Goal: Task Accomplishment & Management: Manage account settings

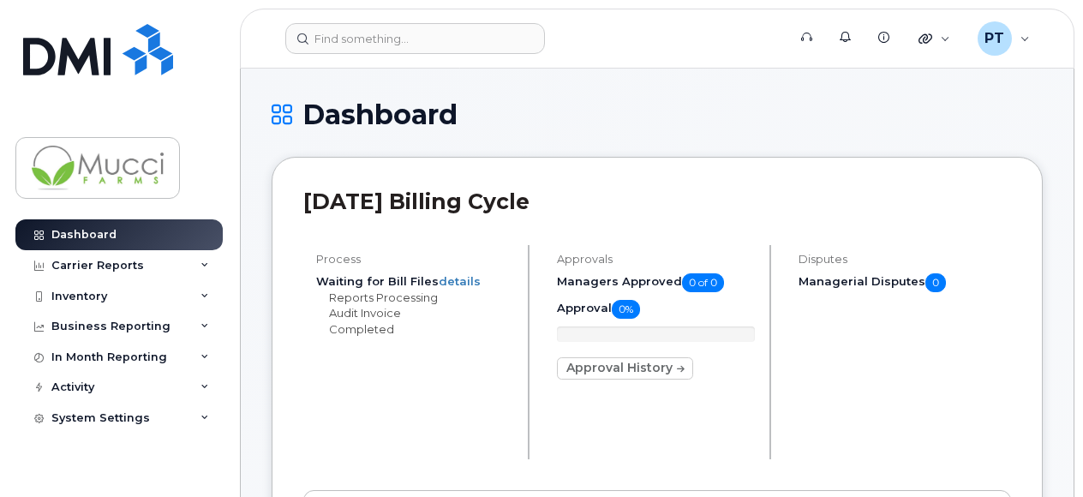
scroll to position [428, 0]
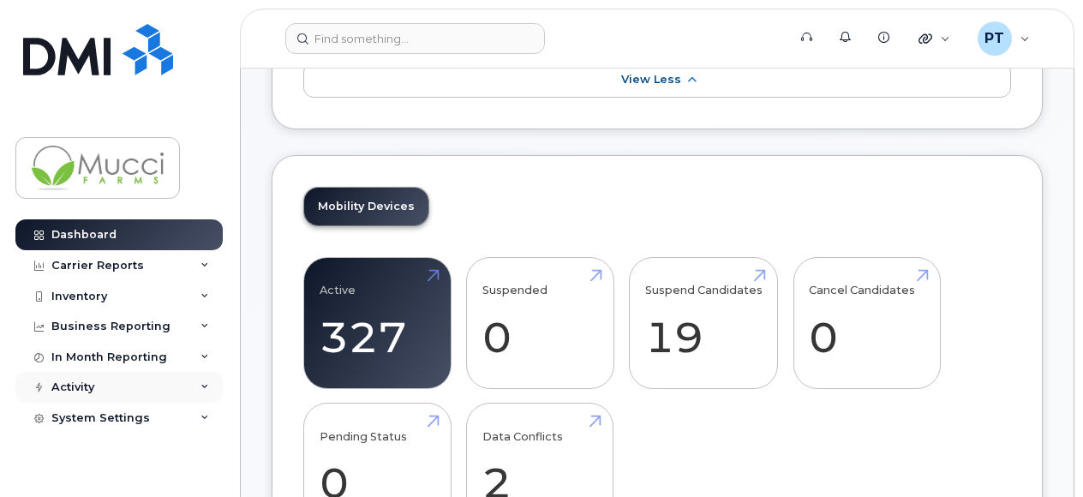
click at [75, 398] on div "Activity" at bounding box center [118, 387] width 207 height 31
click at [69, 296] on div "Inventory" at bounding box center [79, 297] width 56 height 14
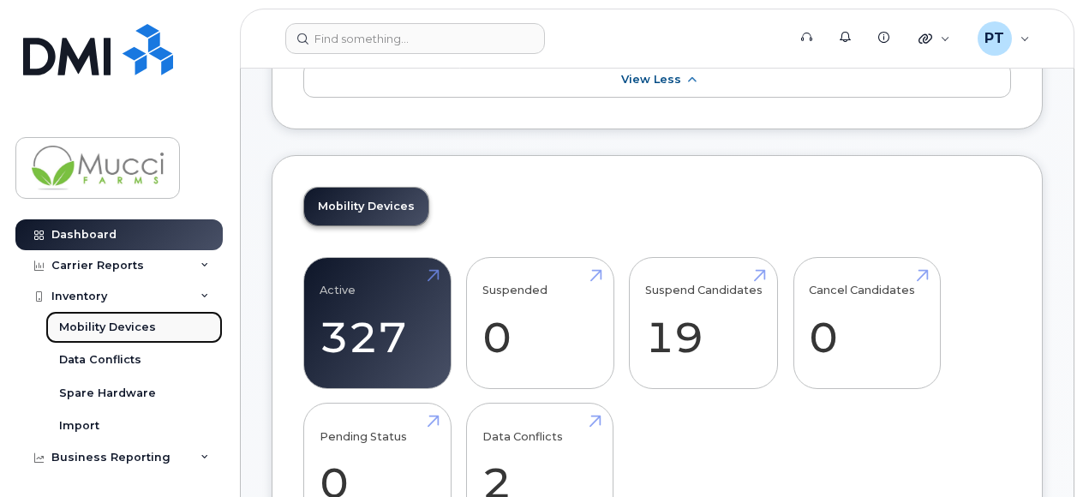
click at [86, 326] on div "Mobility Devices" at bounding box center [107, 327] width 97 height 15
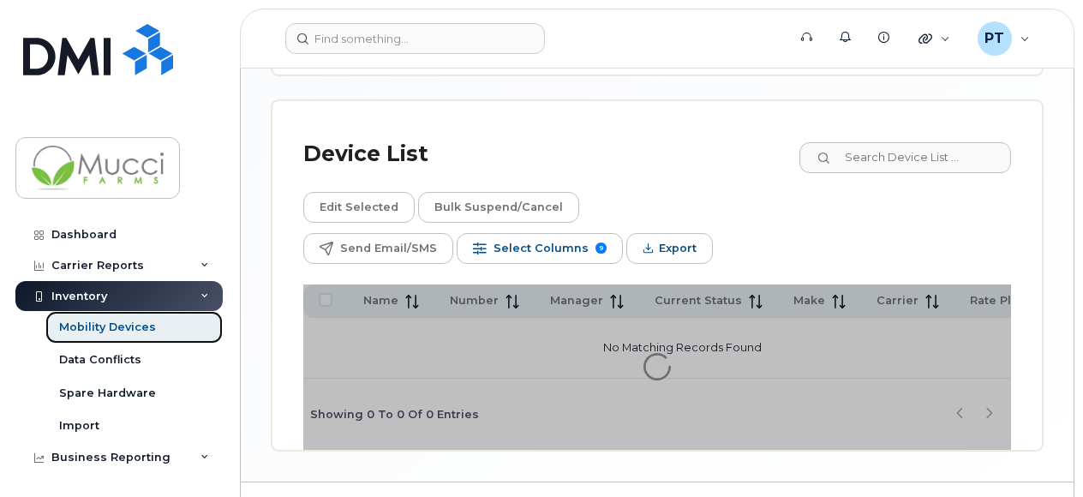
scroll to position [612, 0]
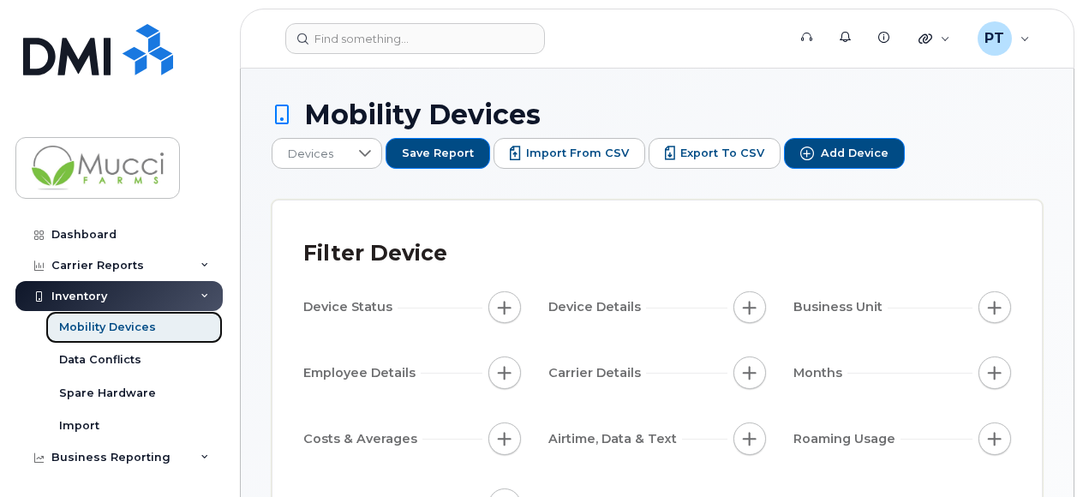
click at [109, 321] on div "Mobility Devices" at bounding box center [107, 327] width 97 height 15
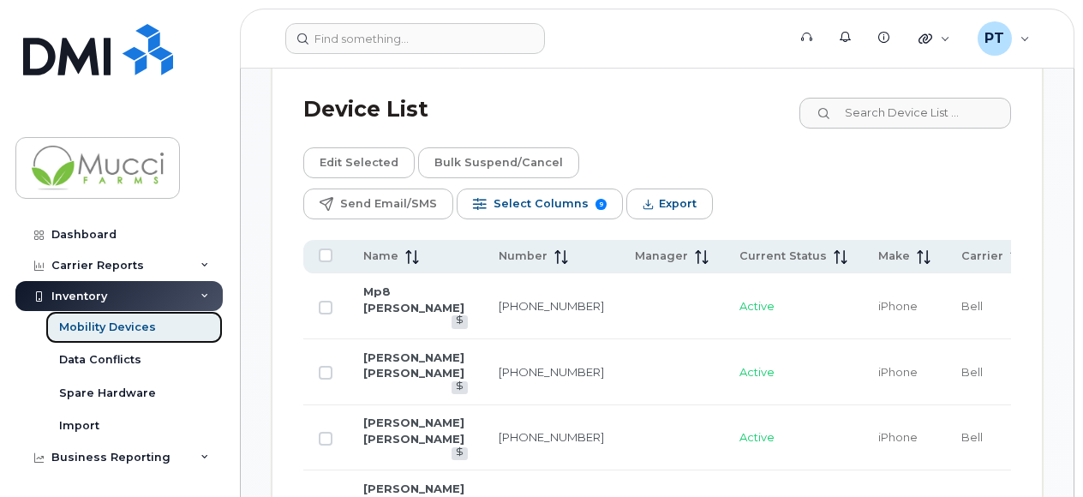
scroll to position [1159, 0]
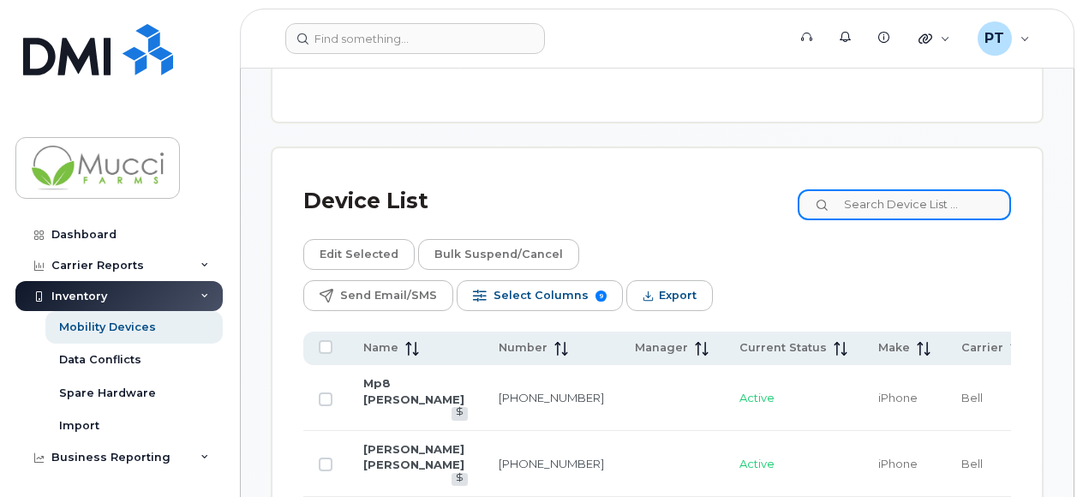
click at [881, 193] on input at bounding box center [904, 204] width 213 height 31
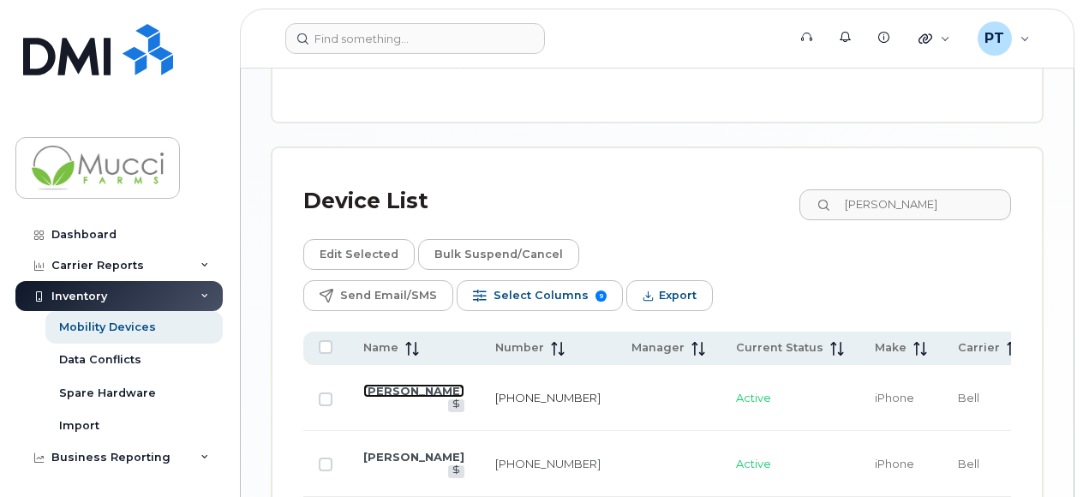
drag, startPoint x: 396, startPoint y: 344, endPoint x: 462, endPoint y: 351, distance: 66.4
click at [396, 384] on link "Luis Sanchez" at bounding box center [413, 391] width 101 height 14
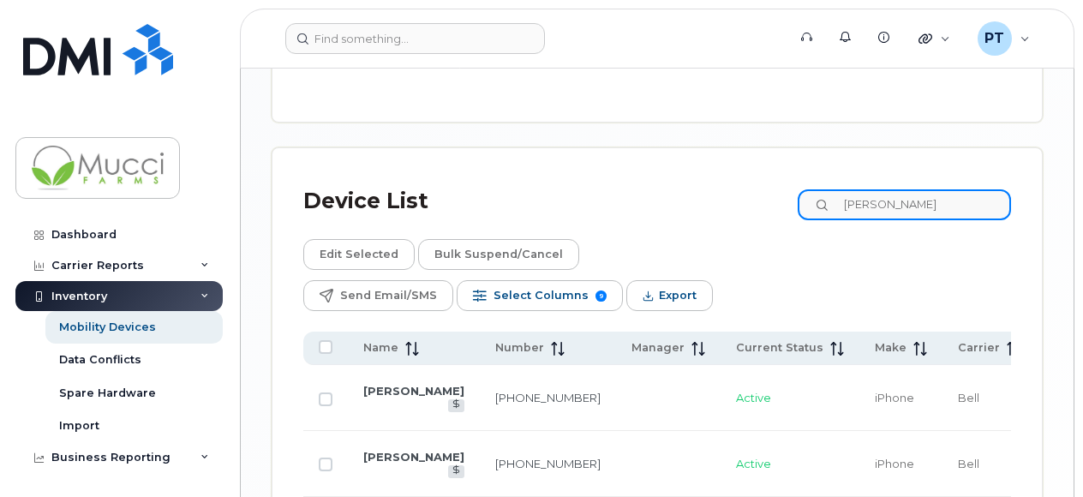
click at [919, 199] on input "Luis" at bounding box center [904, 204] width 213 height 31
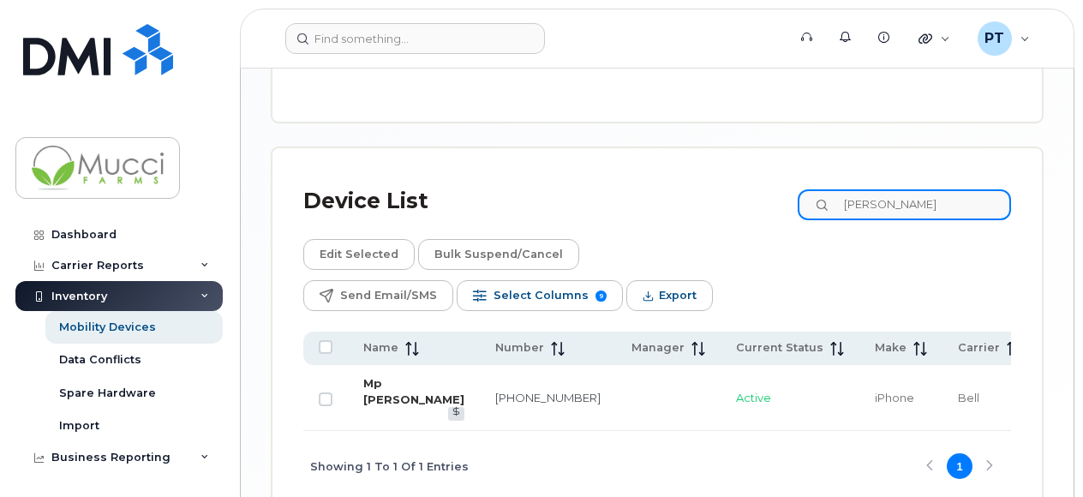
type input "Patel"
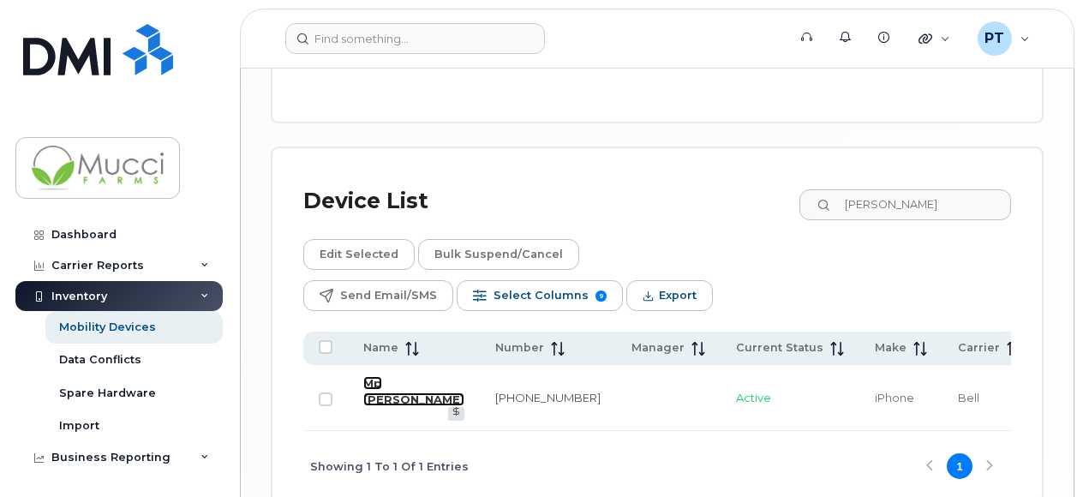
click at [382, 376] on link "Mp [PERSON_NAME]" at bounding box center [413, 391] width 101 height 30
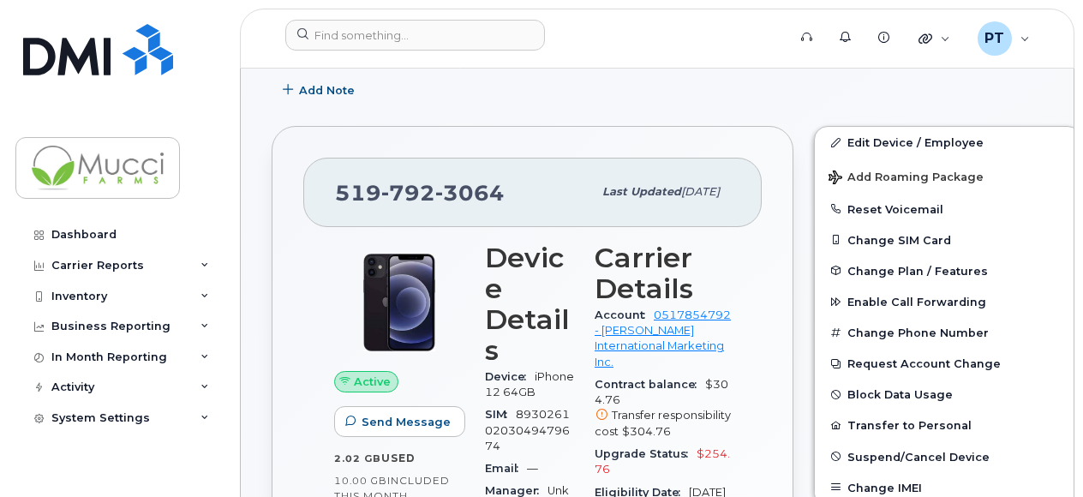
scroll to position [171, 0]
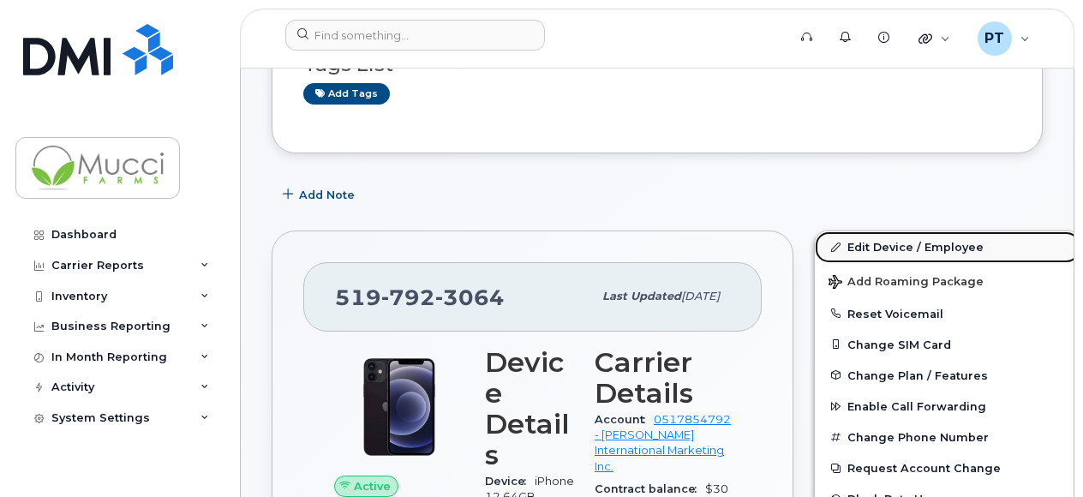
click at [859, 248] on link "Edit Device / Employee" at bounding box center [948, 246] width 266 height 31
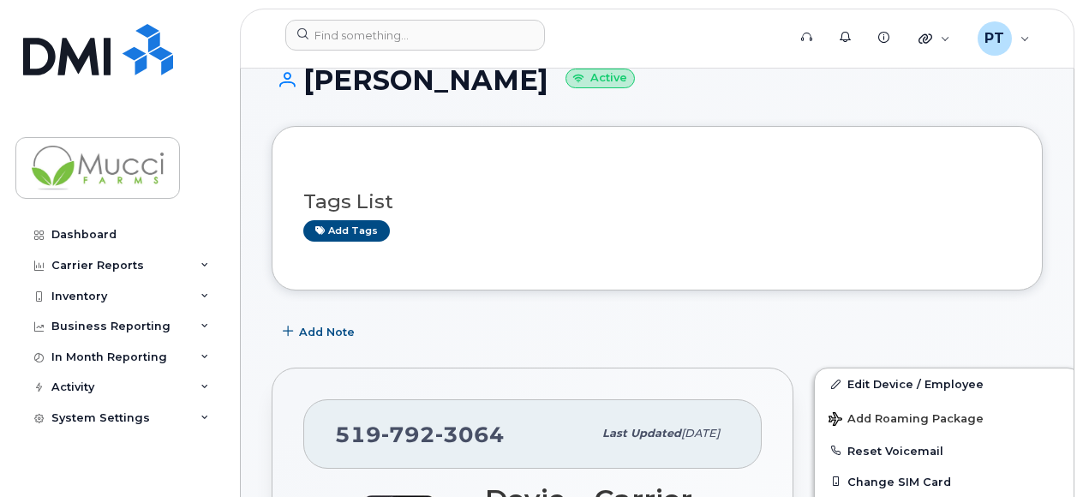
scroll to position [0, 0]
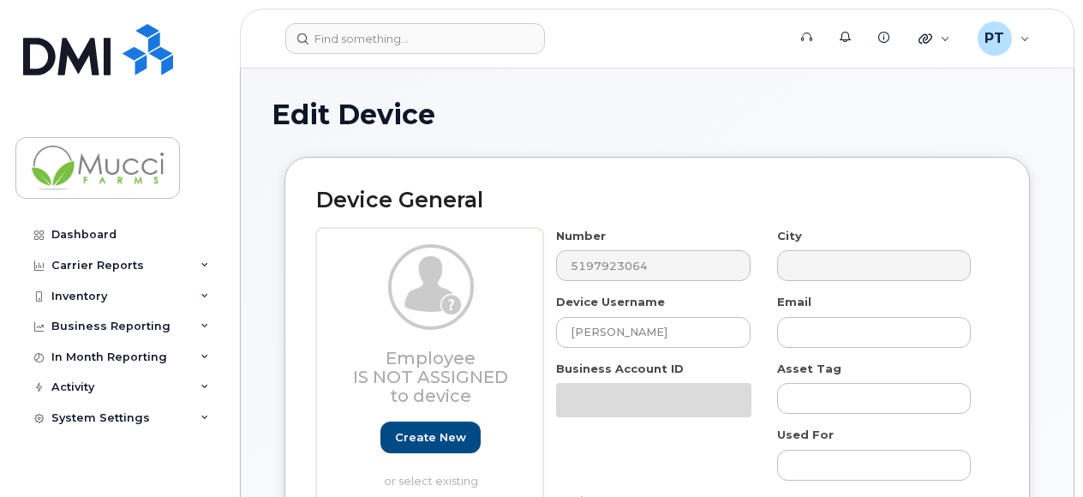
select select "1536779"
select select "1536780"
select select "1536781"
click at [206, 83] on div "Dashboard Carrier Reports Monthly Billing Data Daily Data Pooling Data Behavior…" at bounding box center [116, 248] width 232 height 497
click at [549, 271] on div "Number 5197923064" at bounding box center [653, 255] width 220 height 54
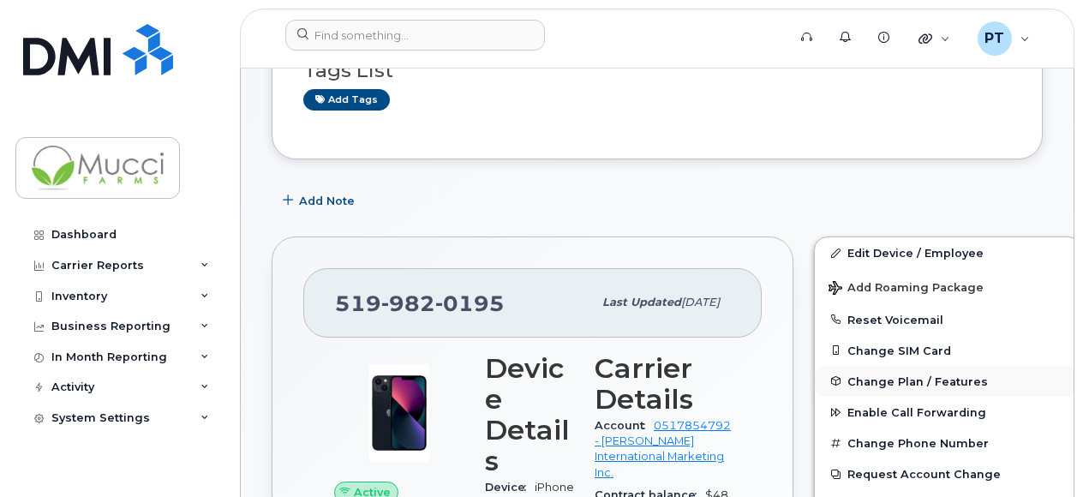
scroll to position [171, 0]
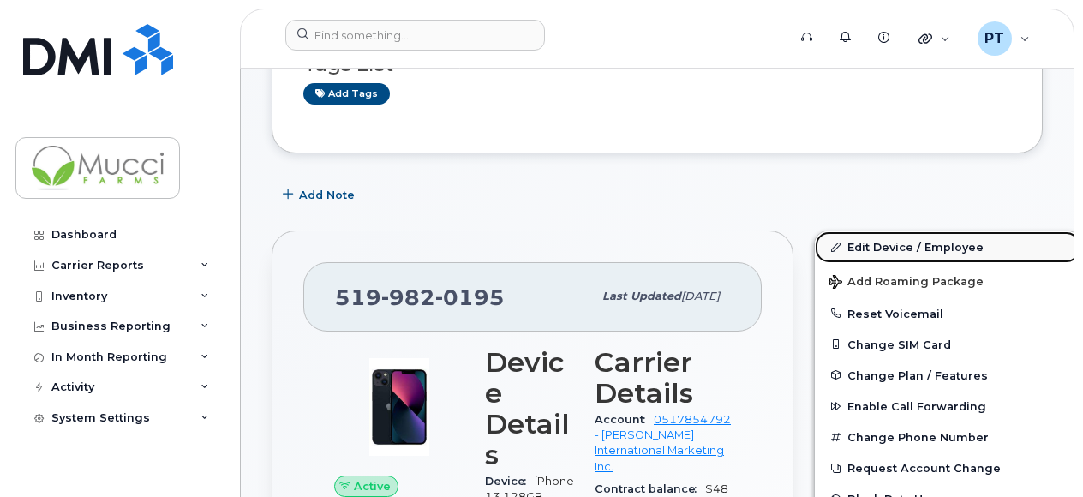
click at [940, 248] on link "Edit Device / Employee" at bounding box center [948, 246] width 266 height 31
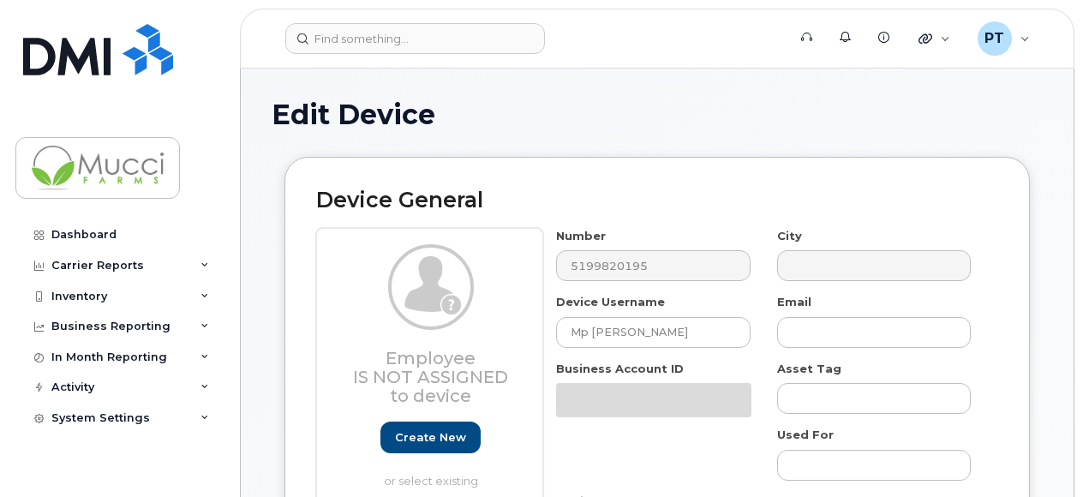
select select "1536779"
select select "1536780"
select select "1536781"
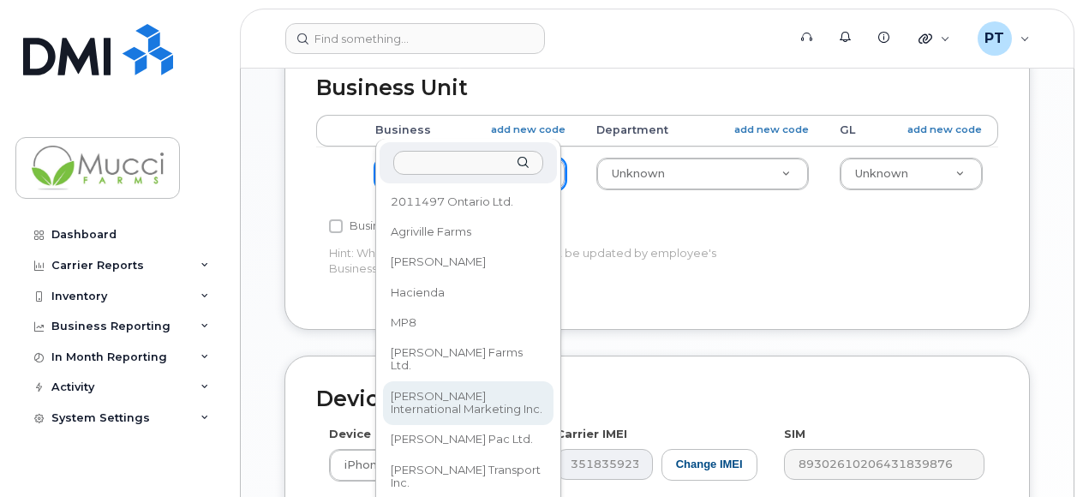
scroll to position [857, 0]
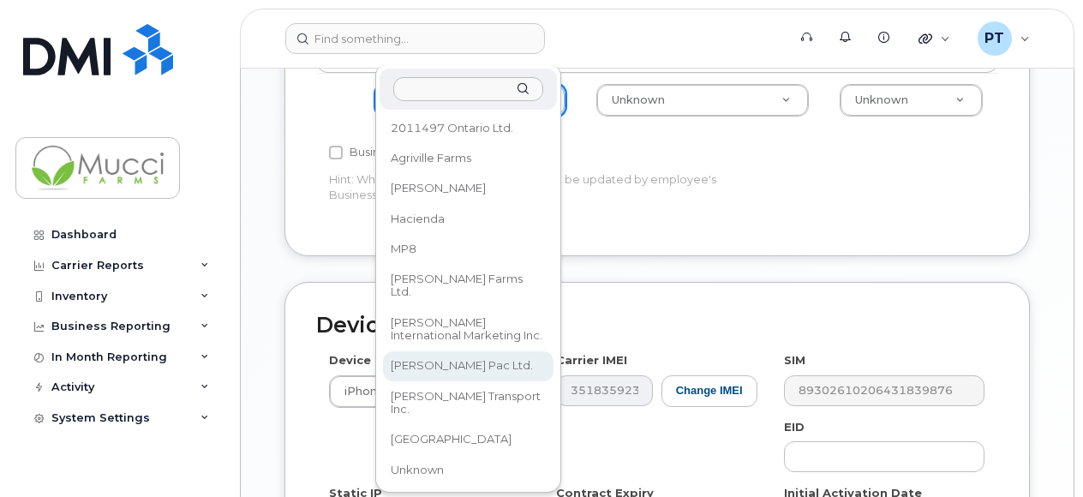
select select "1536785"
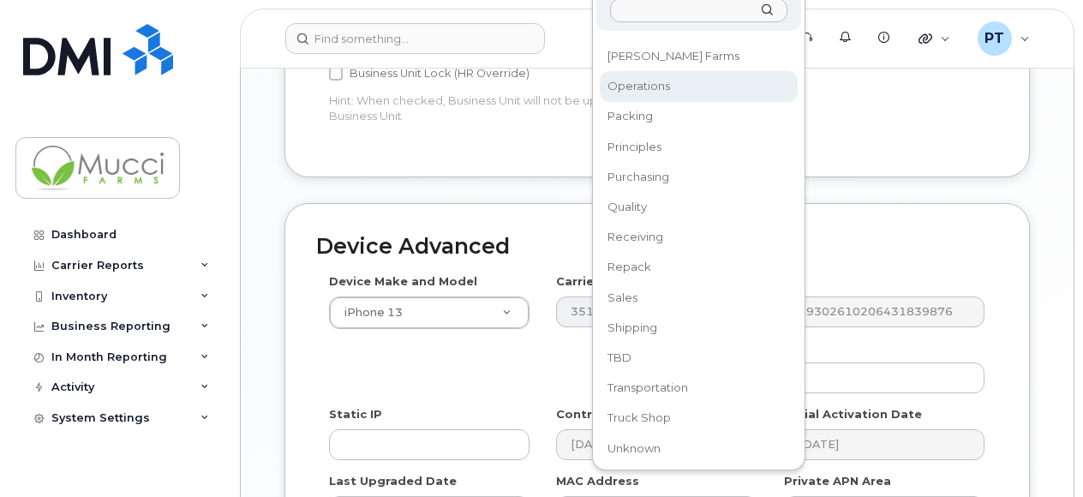
scroll to position [943, 0]
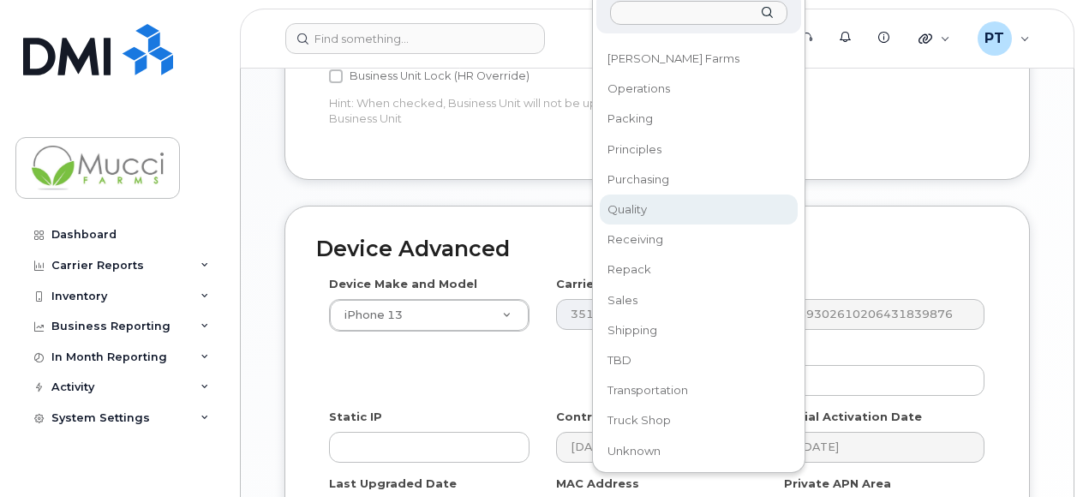
select select "1941071"
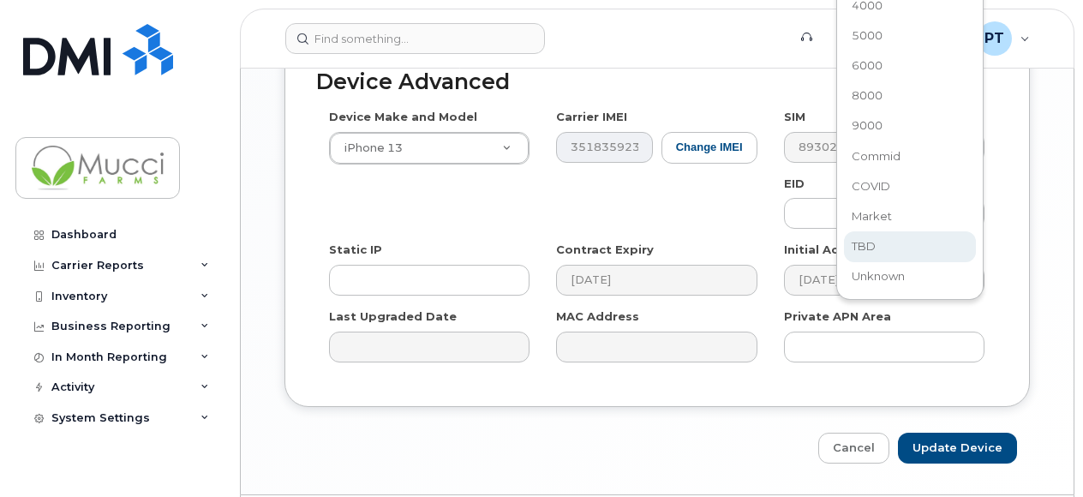
scroll to position [697, 0]
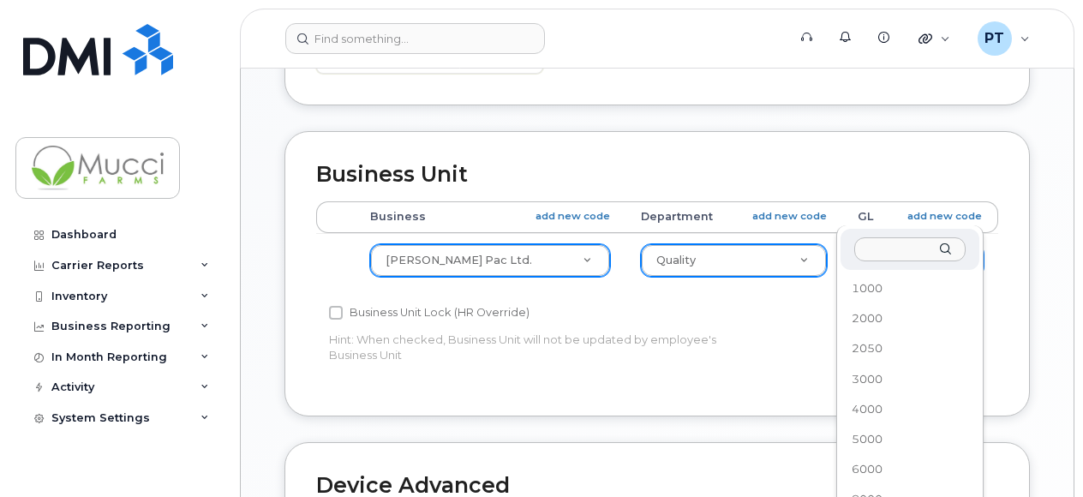
click at [872, 247] on div "1000 2000 2050 3000 4000 5000 6000 8000 9000 Commid COVID Market TBD Unknown" at bounding box center [909, 464] width 147 height 478
click at [874, 243] on div "1000 2000 2050 3000 4000 5000 6000 8000 9000 Commid COVID Market TBD Unknown" at bounding box center [914, 464] width 140 height 478
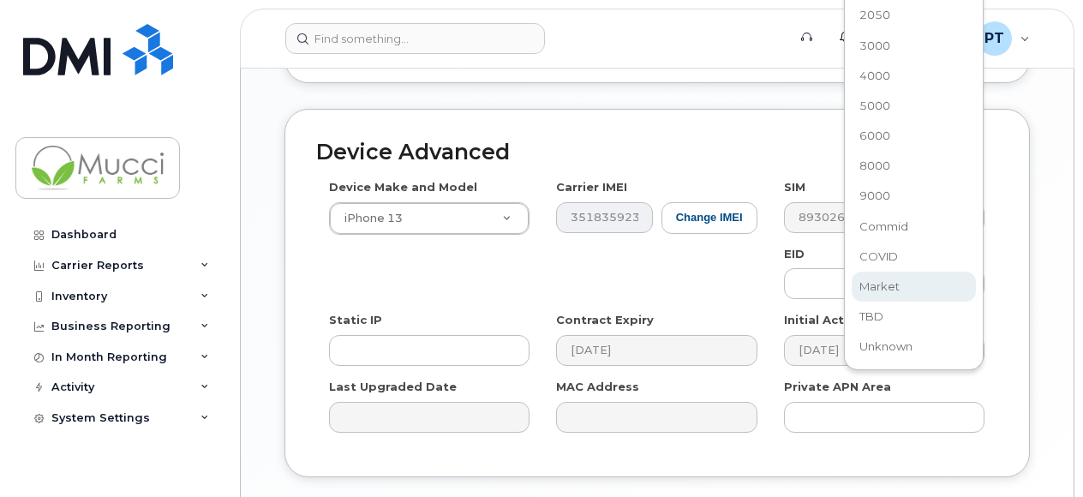
scroll to position [1100, 0]
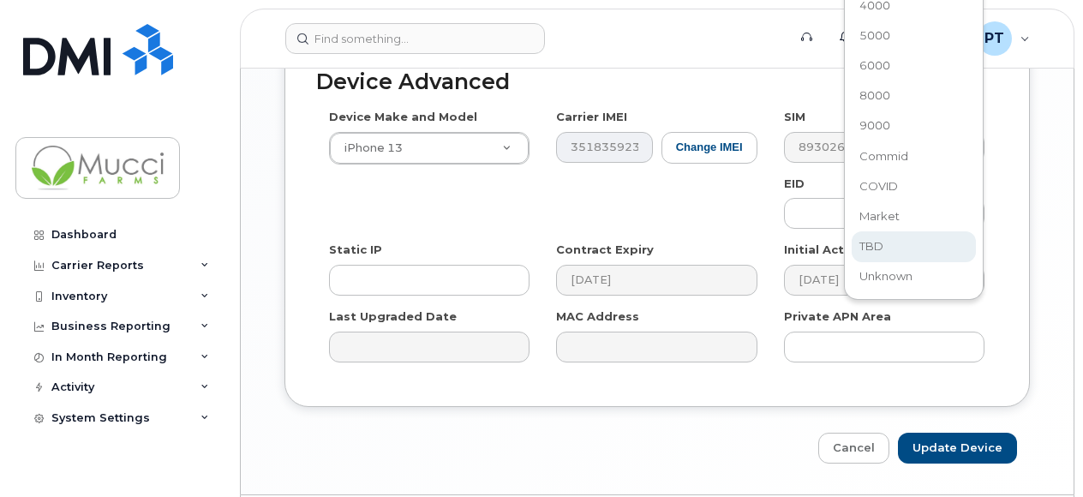
click at [870, 258] on div "1000 2000 2050 3000 4000 5000 6000 8000 9000 Commid COVID Market TBD Unknown" at bounding box center [914, 61] width 140 height 478
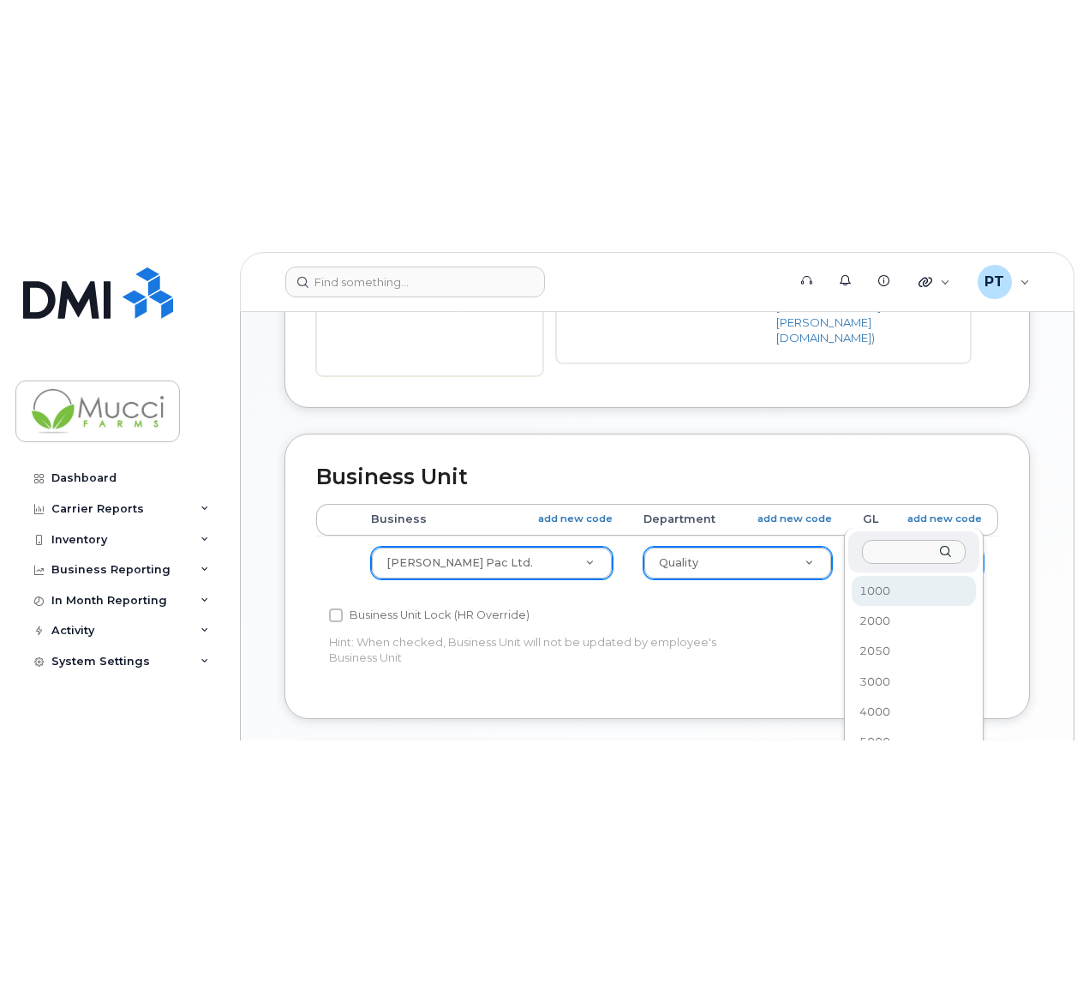
scroll to position [611, 0]
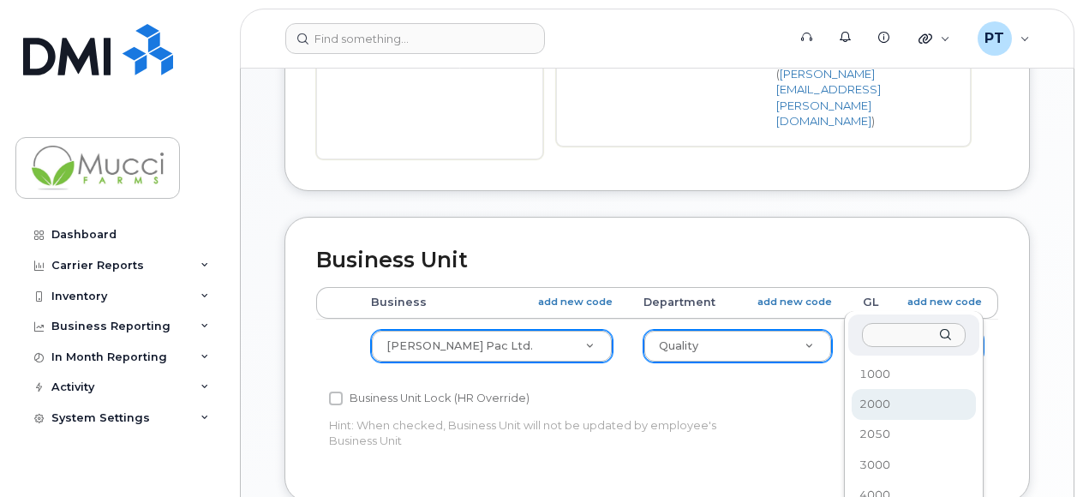
drag, startPoint x: 897, startPoint y: 302, endPoint x: 897, endPoint y: 312, distance: 9.4
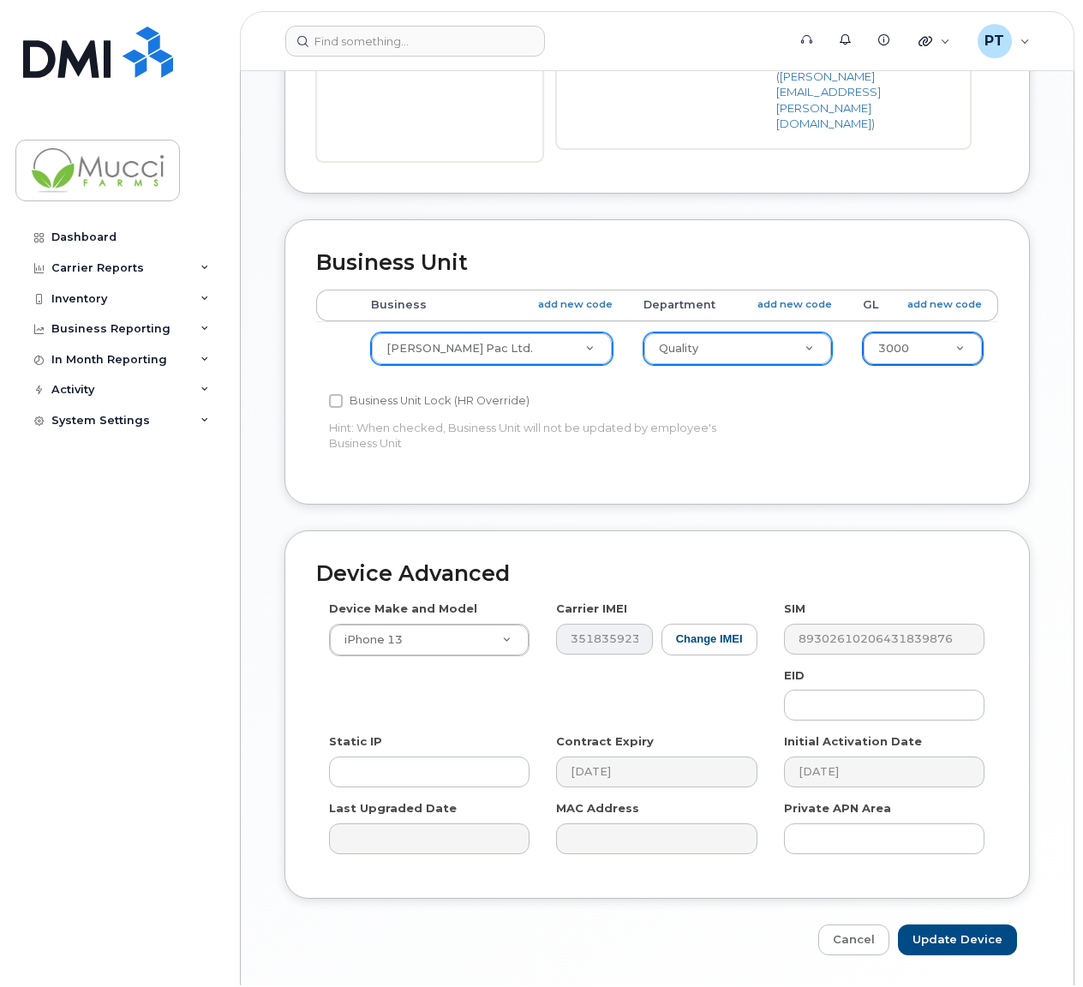
scroll to position [610, 0]
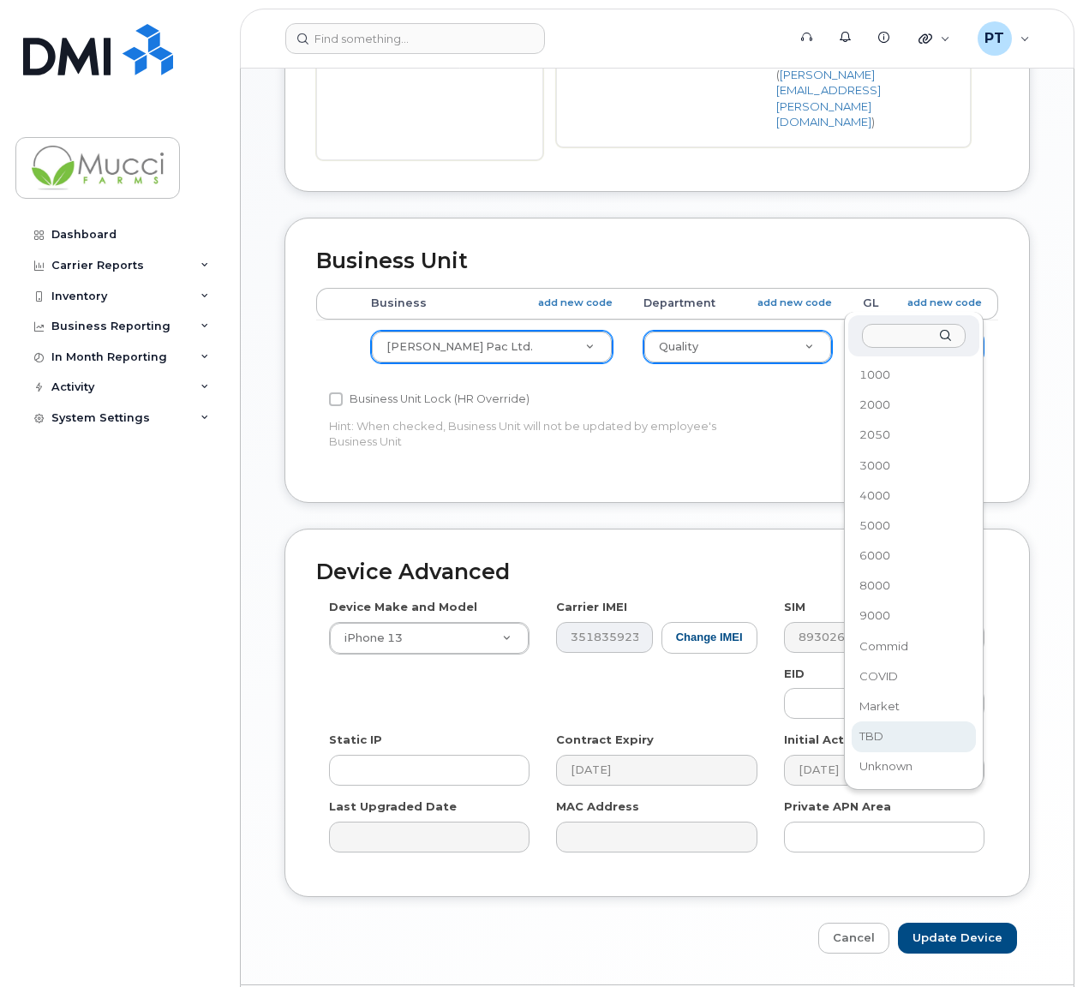
select select "1536797"
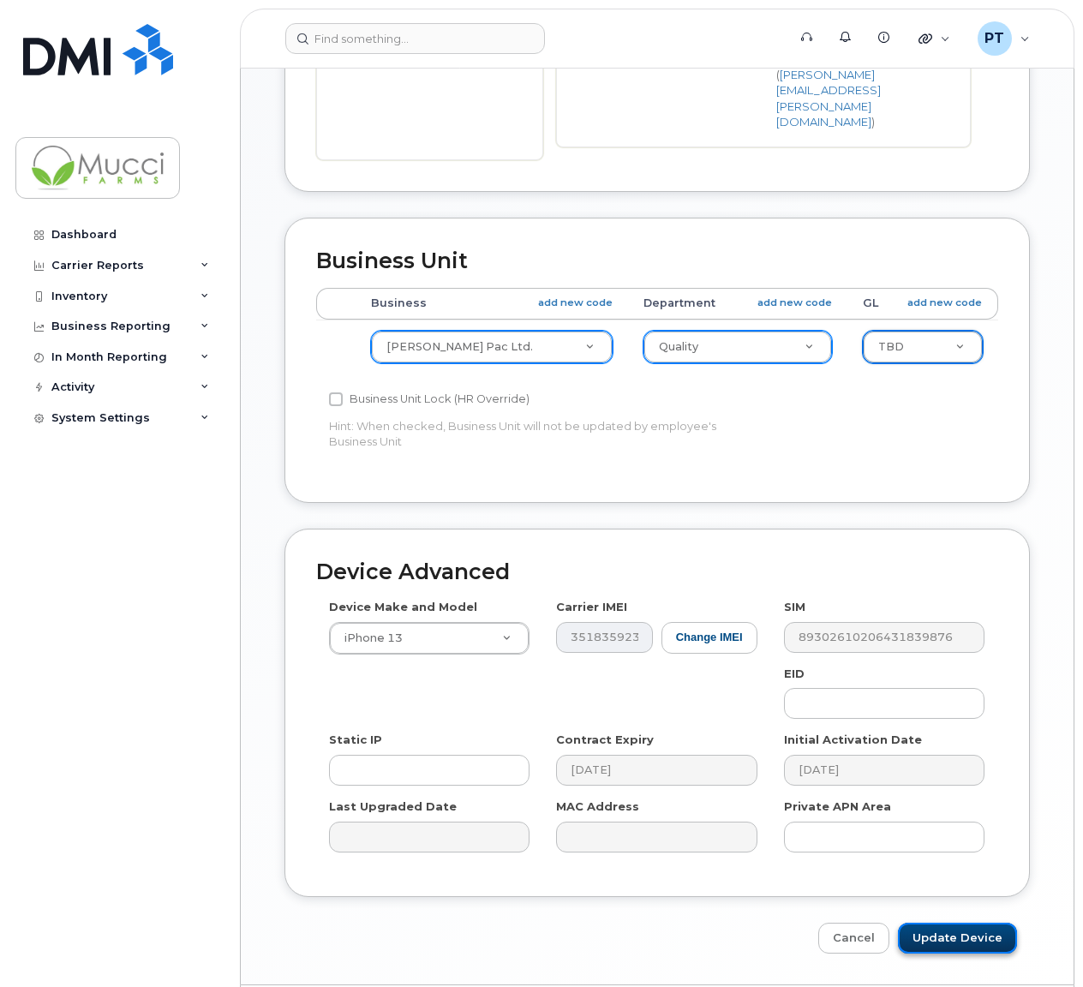
click at [949, 496] on input "Update Device" at bounding box center [957, 939] width 119 height 32
type input "Saving..."
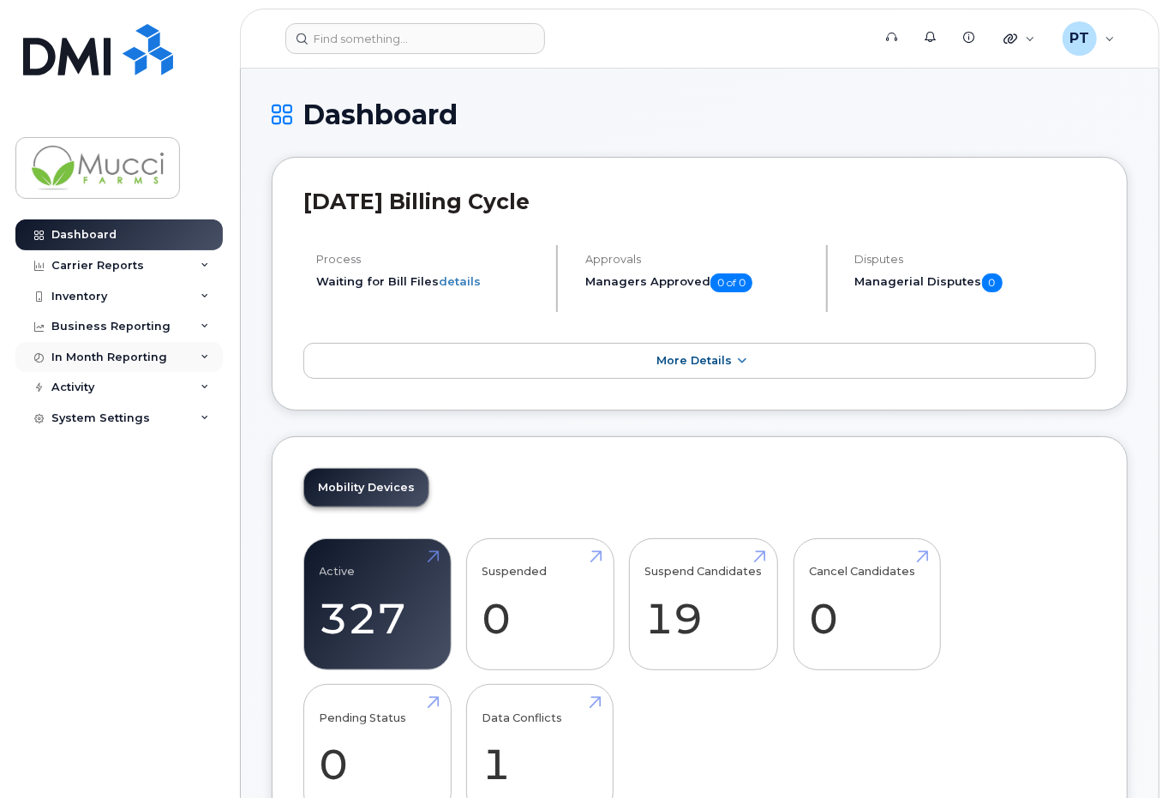
click at [158, 353] on div "In Month Reporting" at bounding box center [109, 357] width 116 height 14
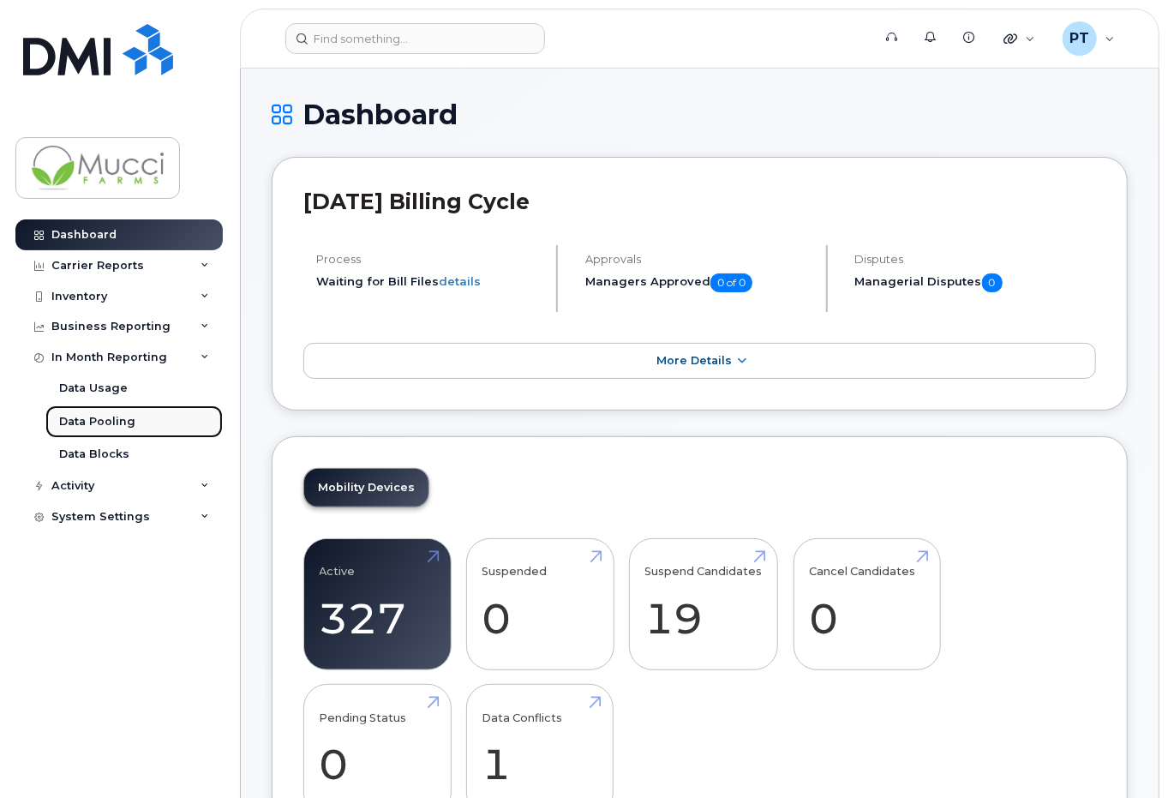
click at [106, 416] on div "Data Pooling" at bounding box center [97, 421] width 76 height 15
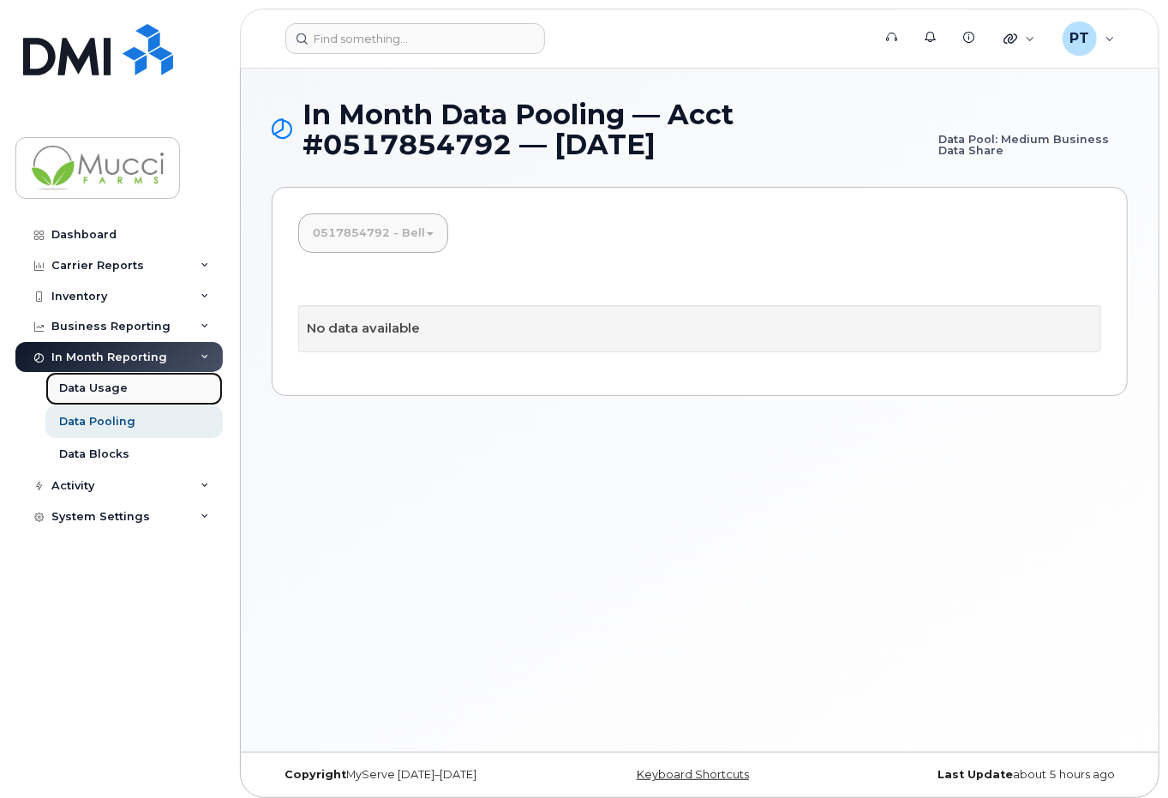
click at [96, 386] on div "Data Usage" at bounding box center [93, 387] width 69 height 15
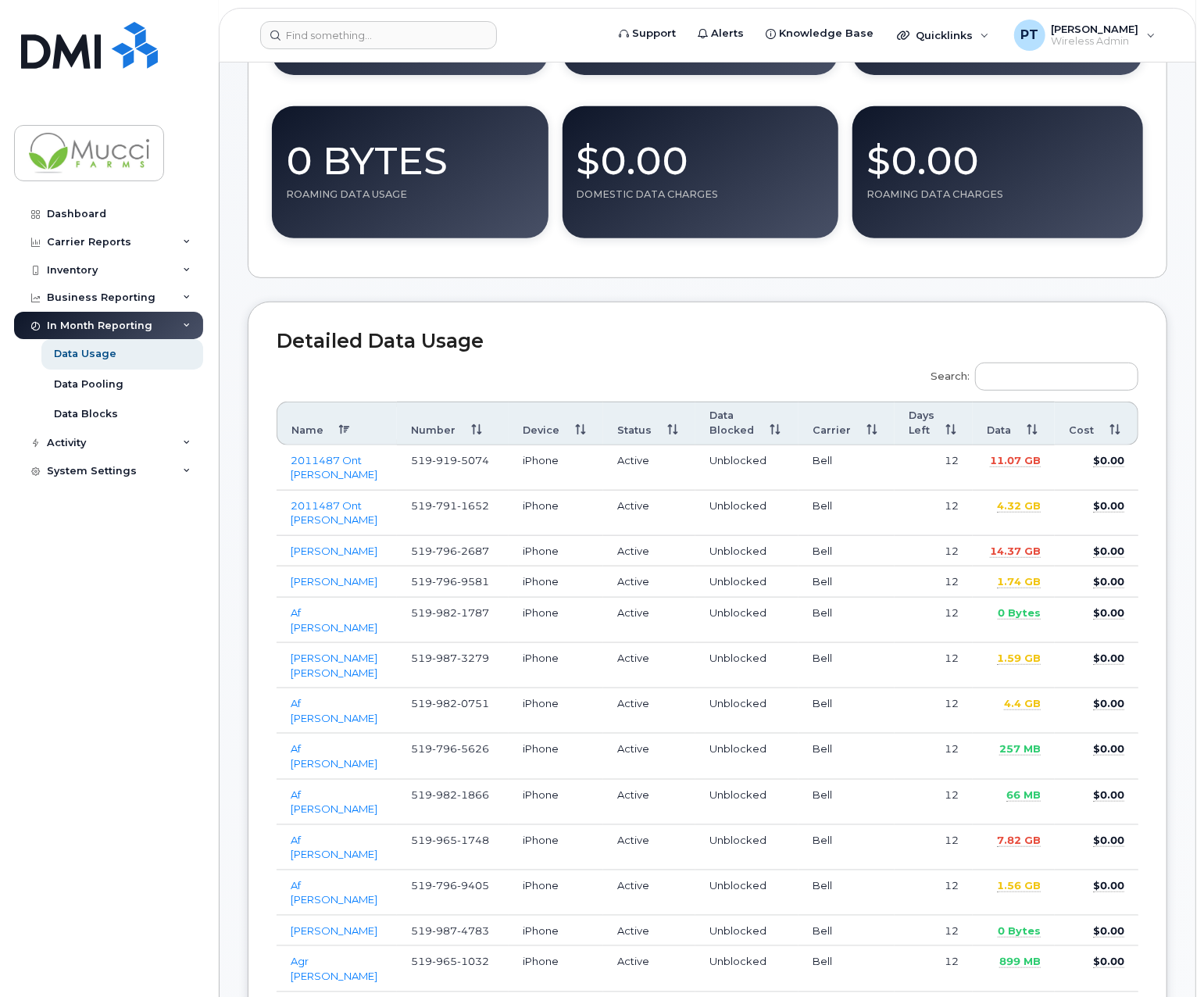
scroll to position [390, 0]
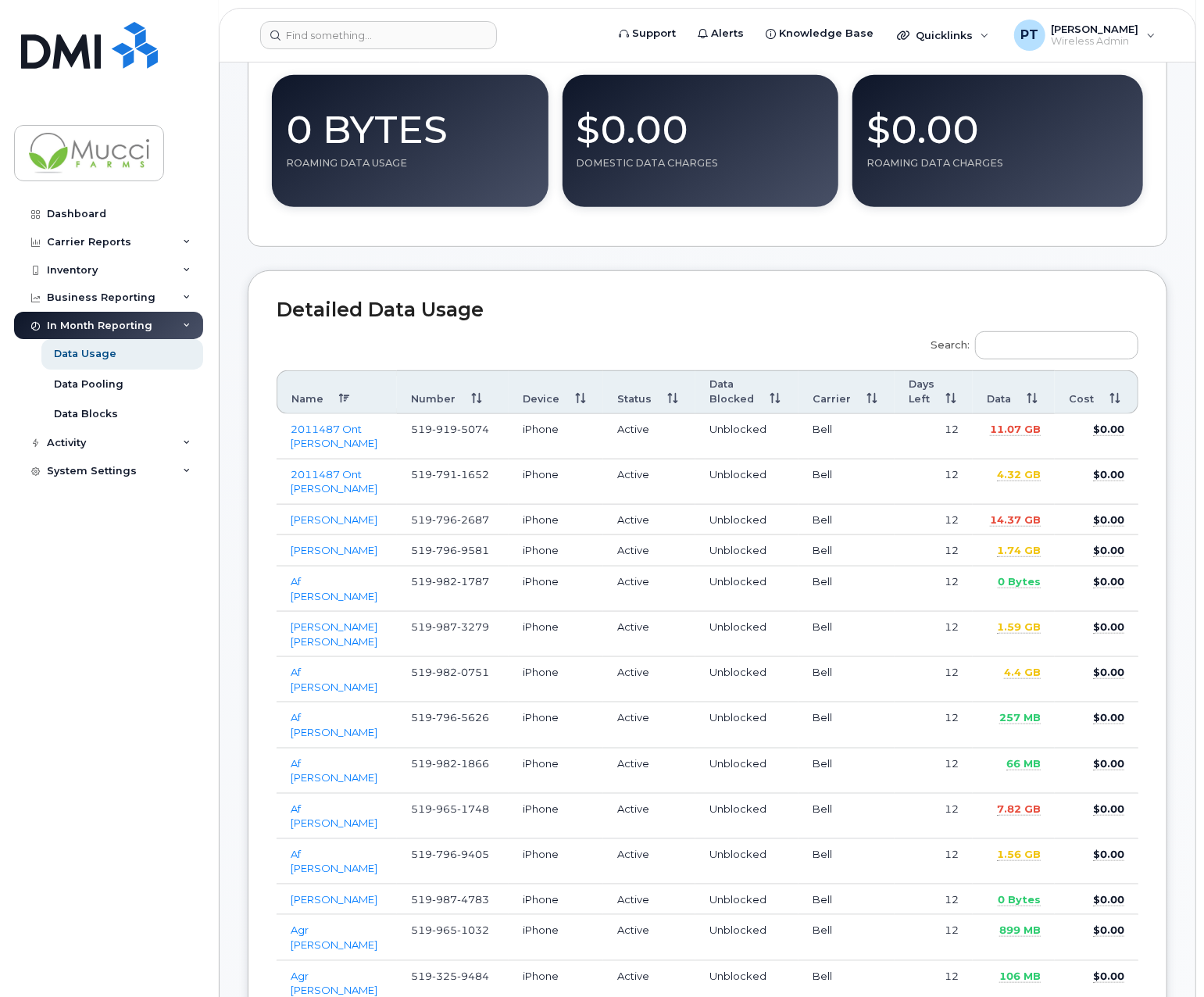
click at [1002, 398] on th "Data" at bounding box center [1014, 392] width 82 height 44
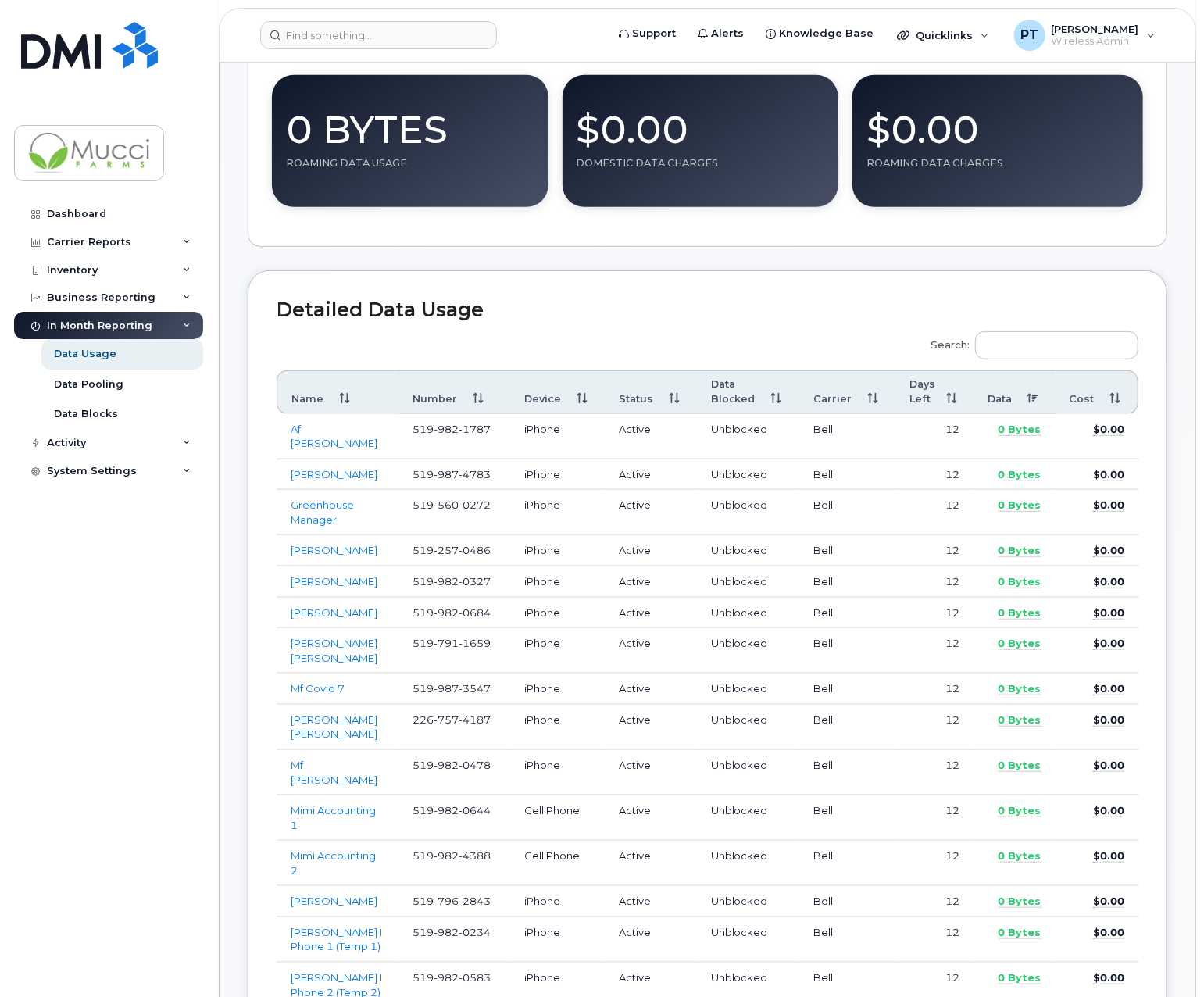
click at [1002, 398] on th "Data" at bounding box center [1015, 392] width 82 height 44
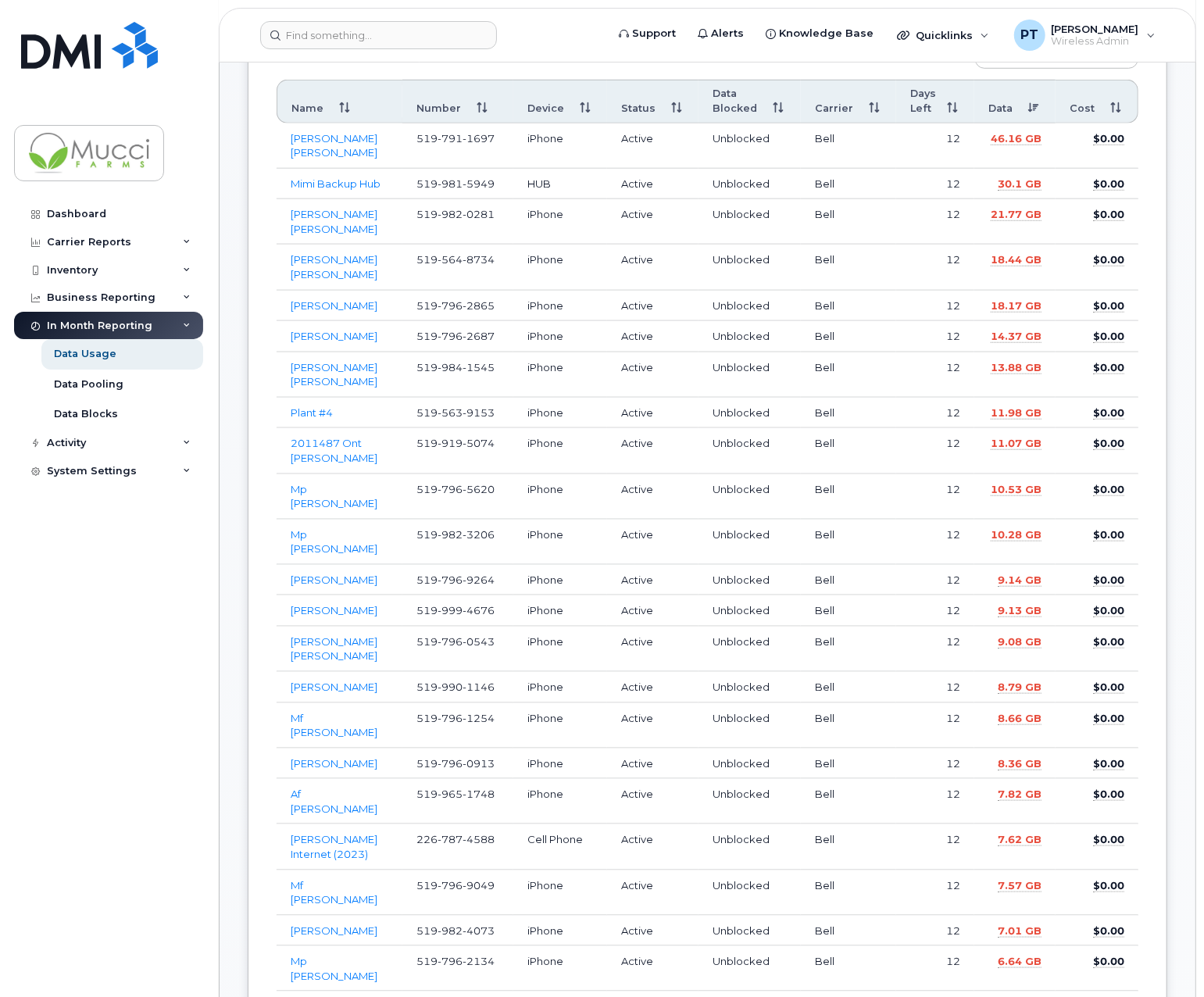
scroll to position [703, 0]
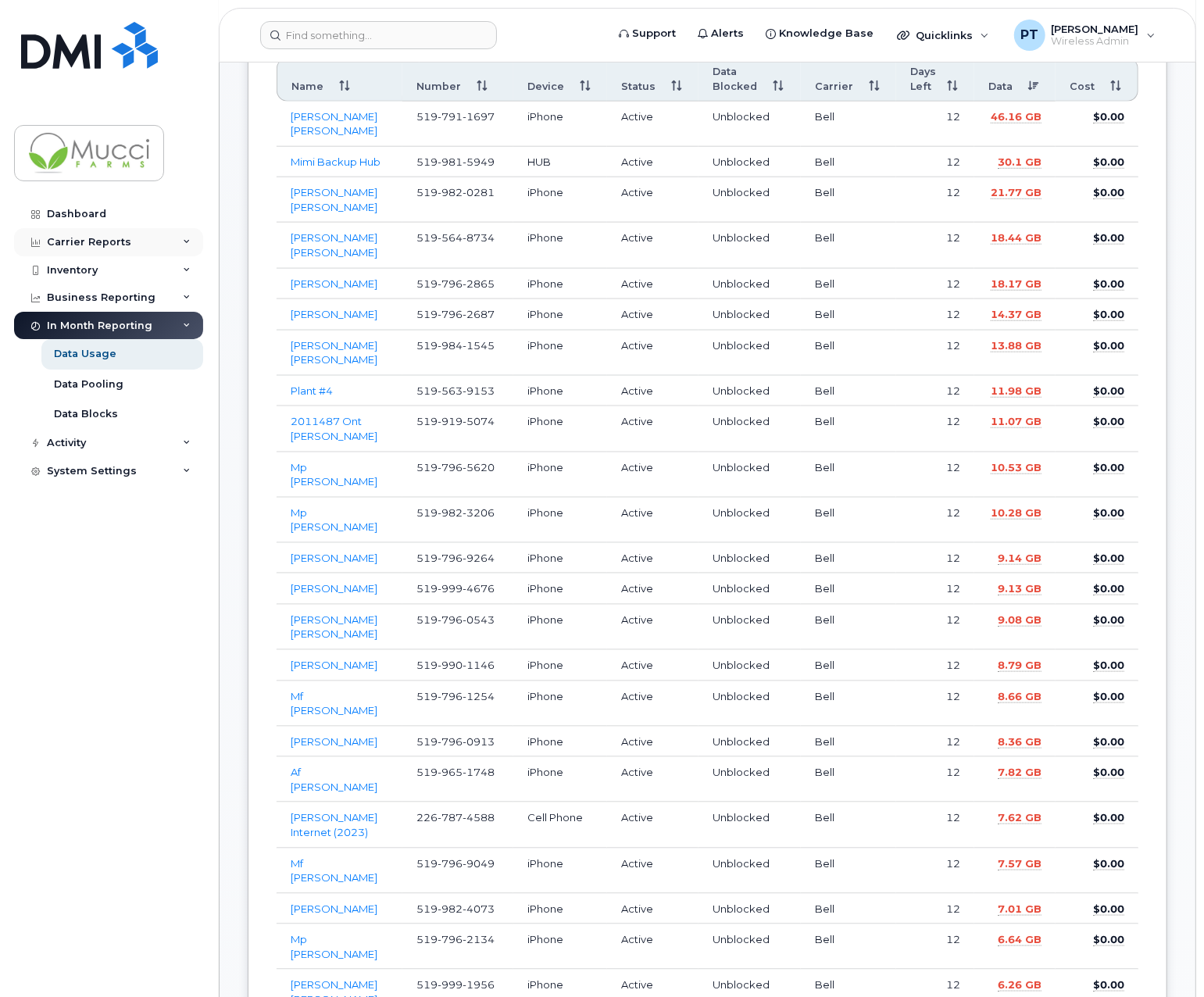
click at [150, 239] on div "Carrier Reports" at bounding box center [108, 242] width 189 height 28
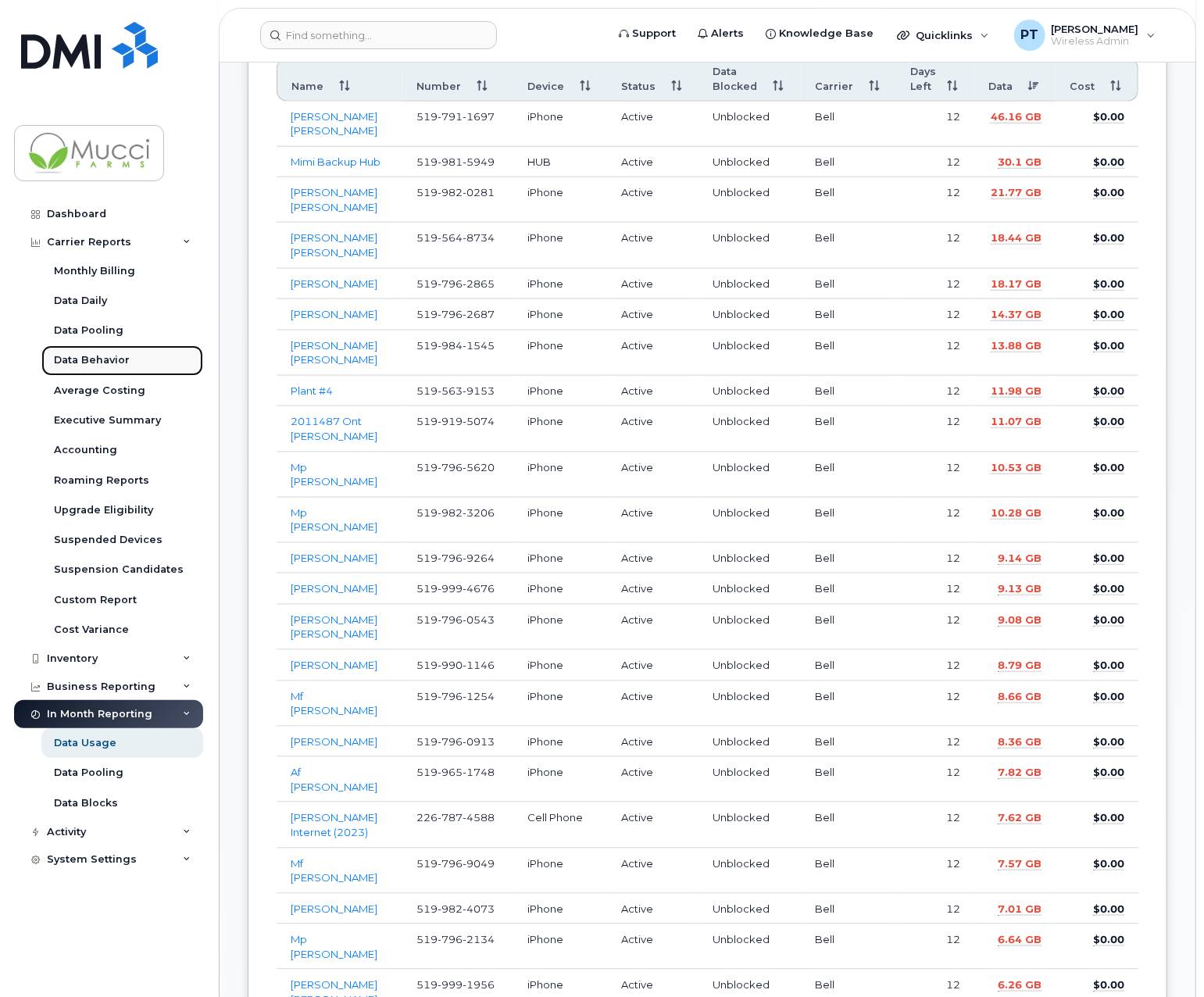
click at [94, 352] on link "Data Behavior" at bounding box center [121, 360] width 161 height 30
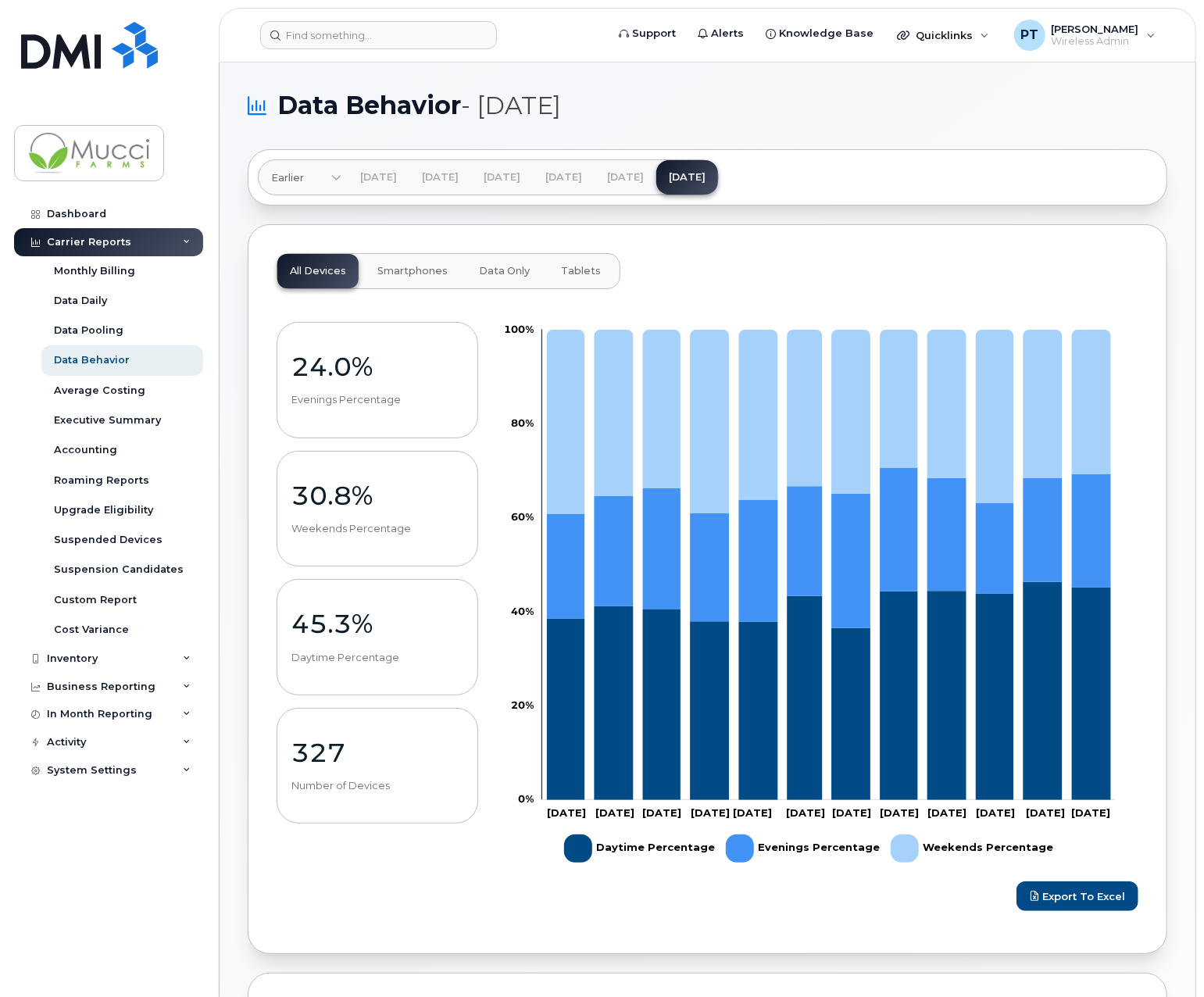
click at [336, 178] on icon at bounding box center [336, 179] width 10 height 10
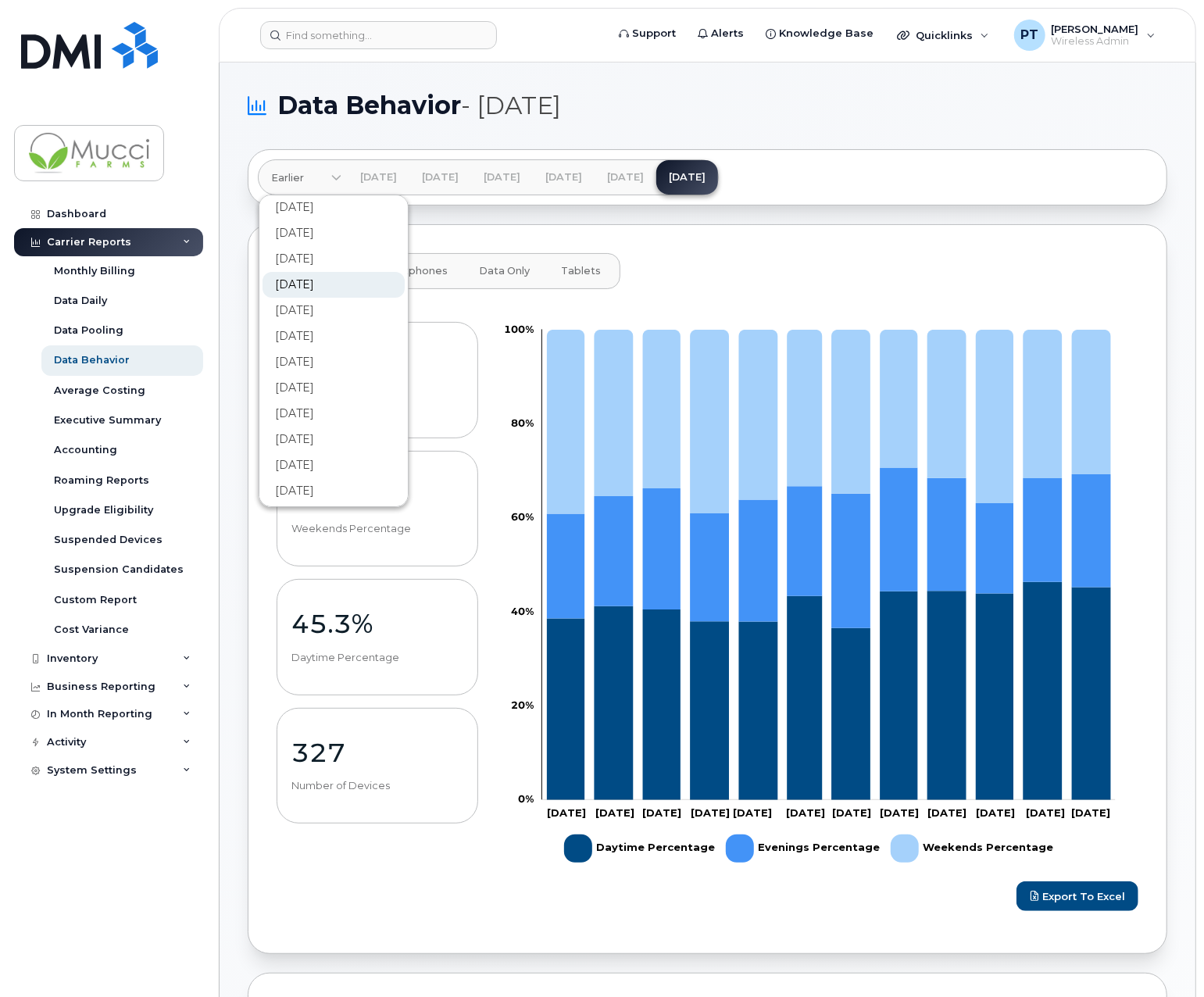
scroll to position [78, 0]
click at [312, 314] on link "Jul 2024" at bounding box center [334, 318] width 142 height 29
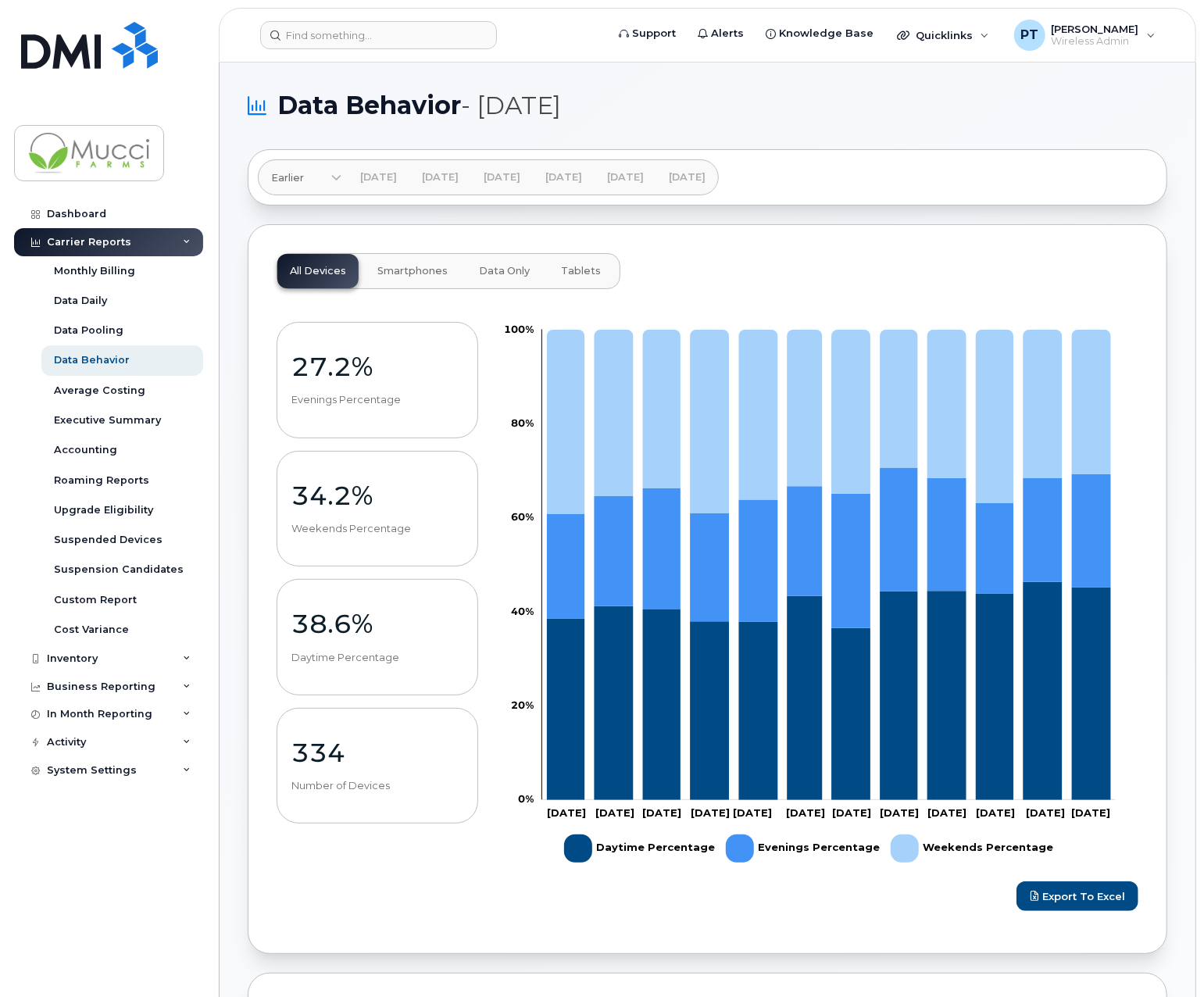
click at [506, 271] on span "Data Only" at bounding box center [504, 271] width 51 height 13
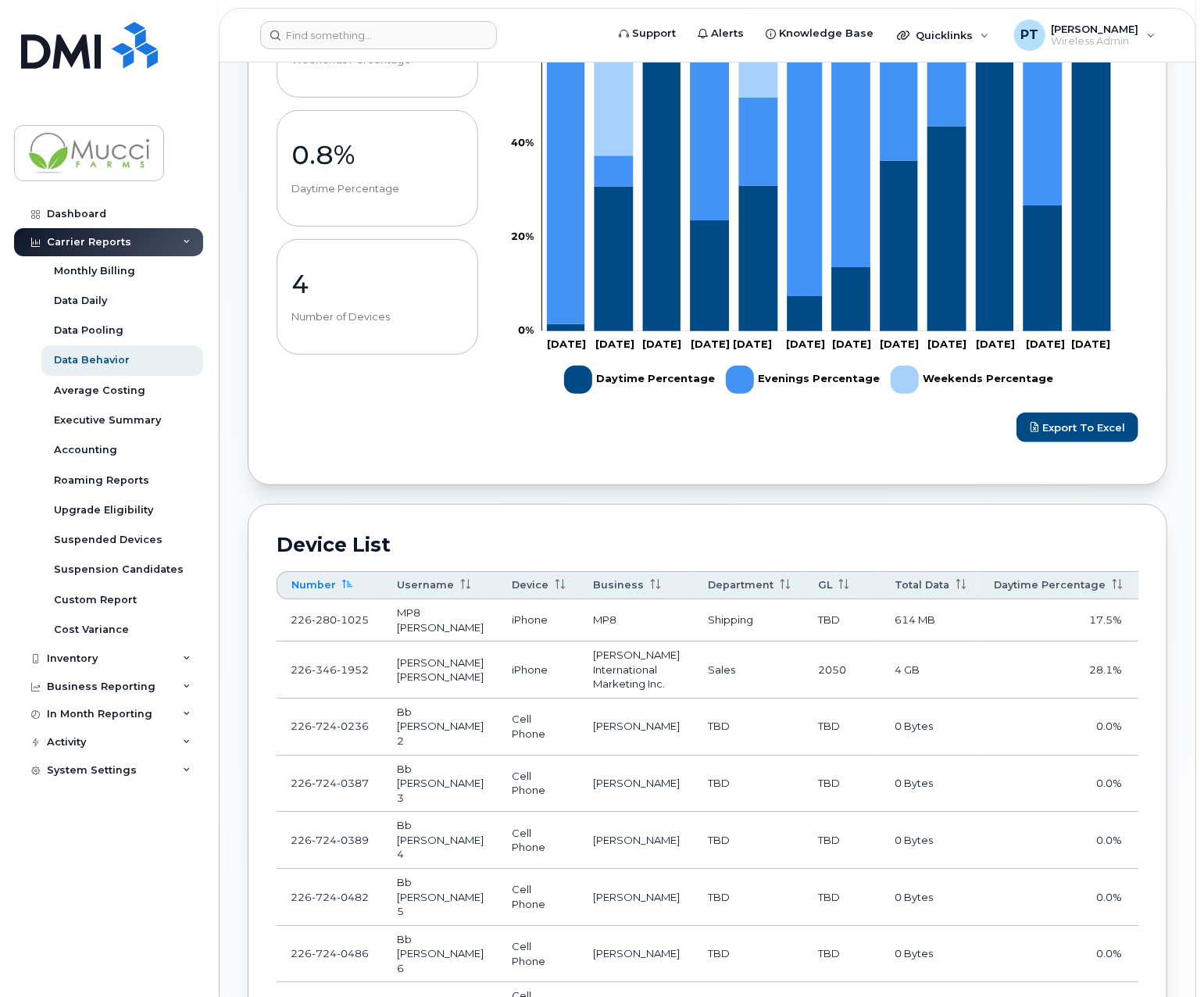
scroll to position [0, 284]
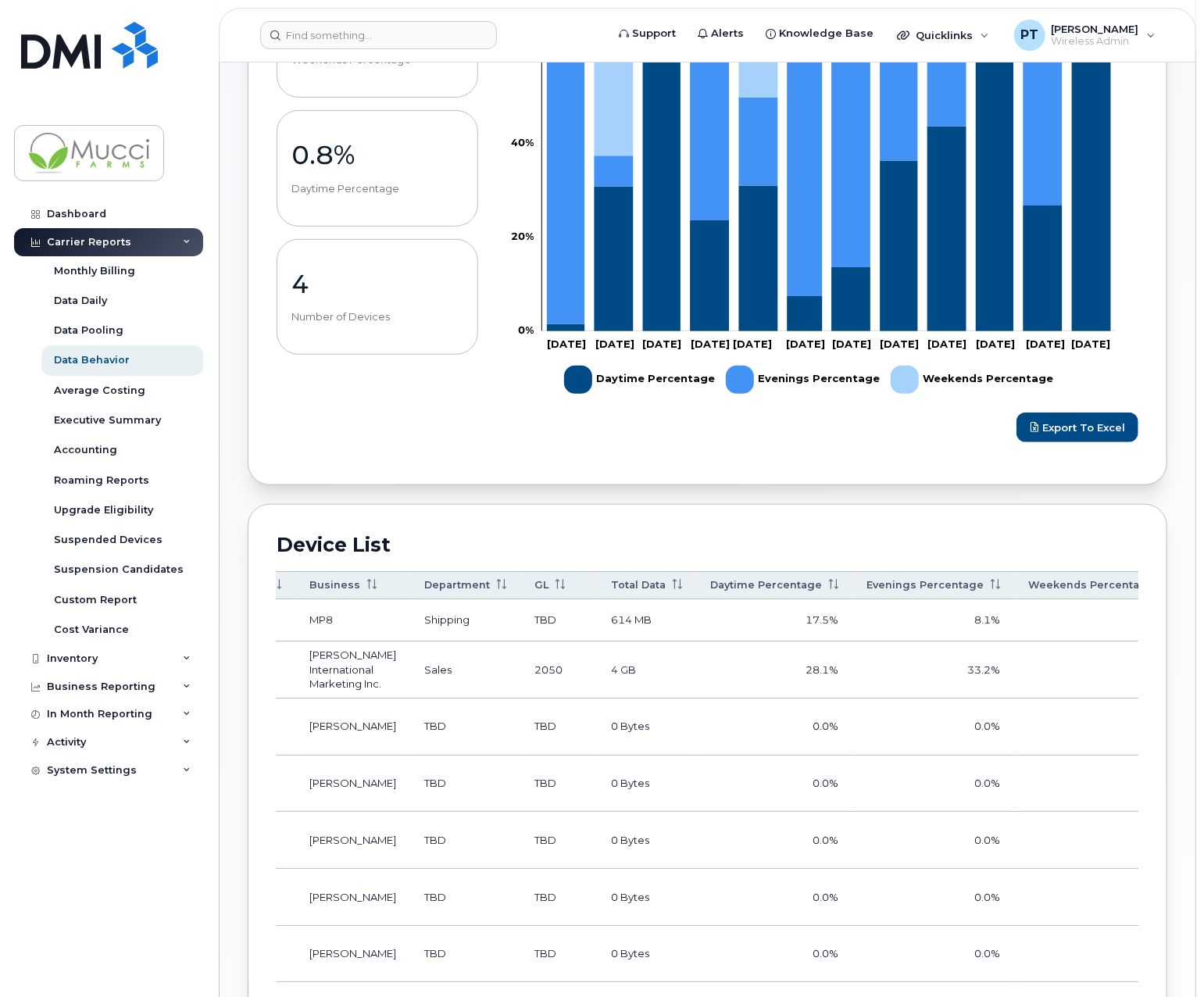
click at [597, 582] on th "Total Data" at bounding box center [647, 585] width 99 height 28
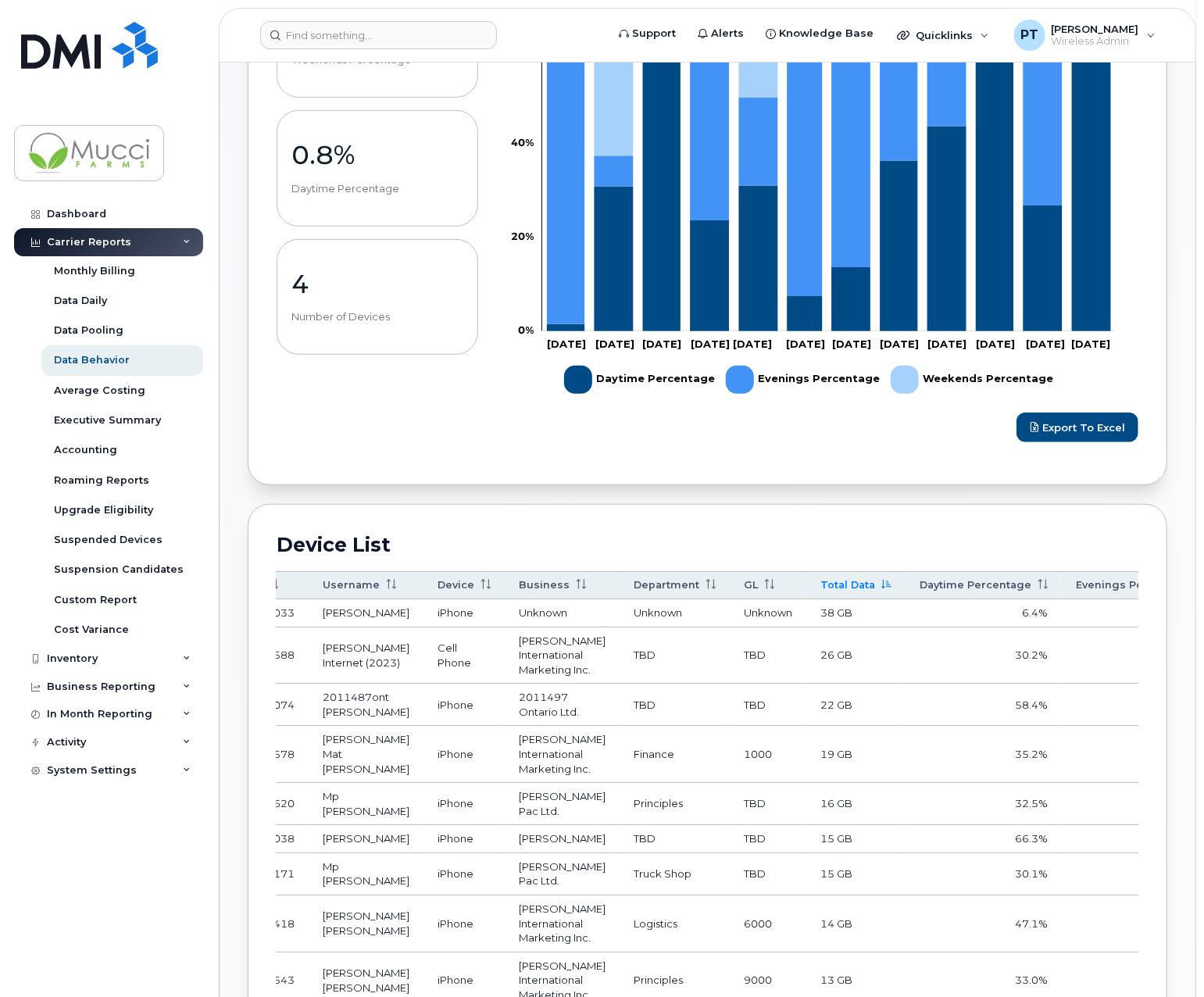
scroll to position [0, 0]
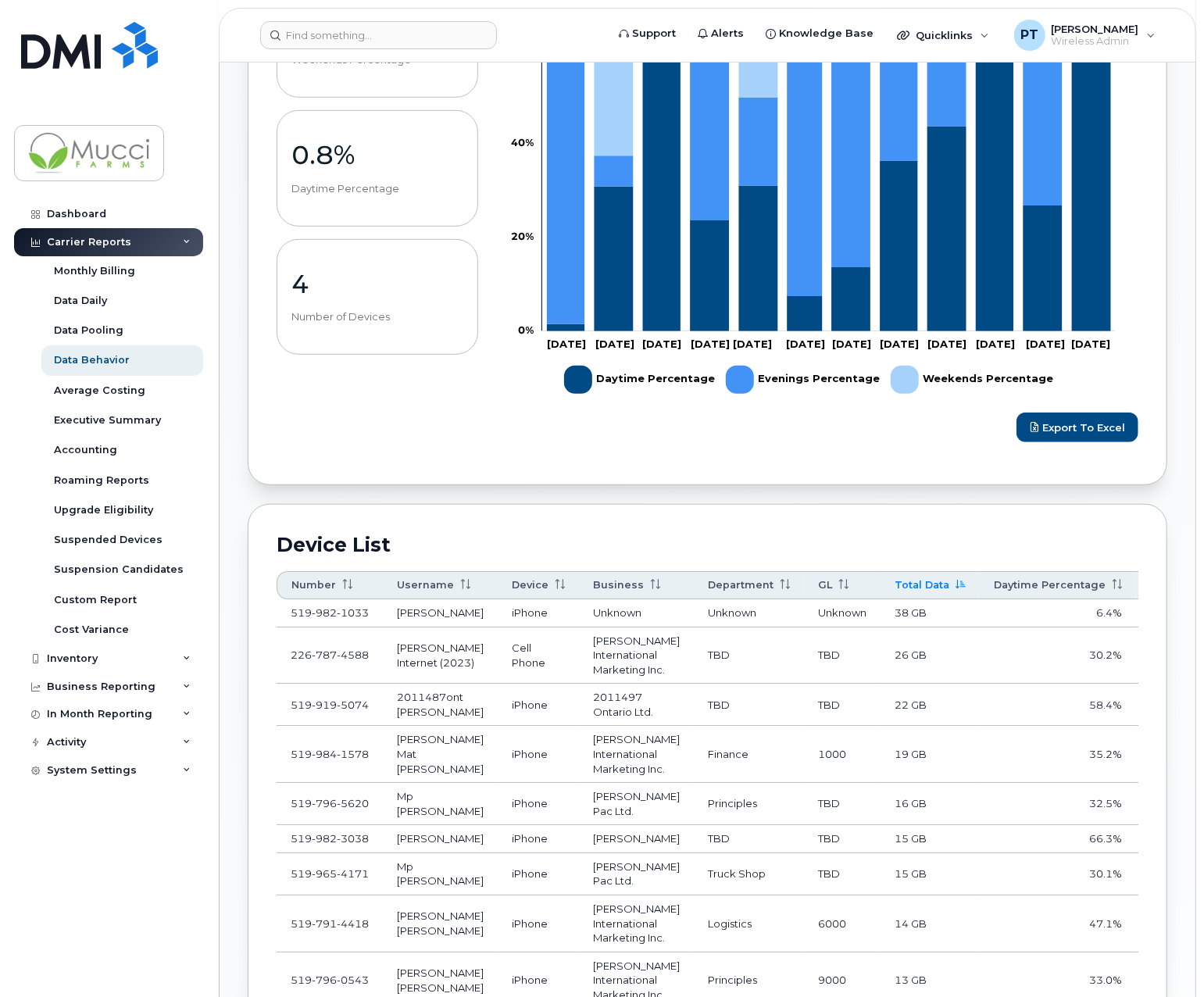
click at [880, 445] on div "Zoom Out 100% -20% 0% 20% 40% 60% 80% 100% L Sep 24 Oct 24 Nov 24 Dec 24 Jan 20…" at bounding box center [818, 148] width 660 height 608
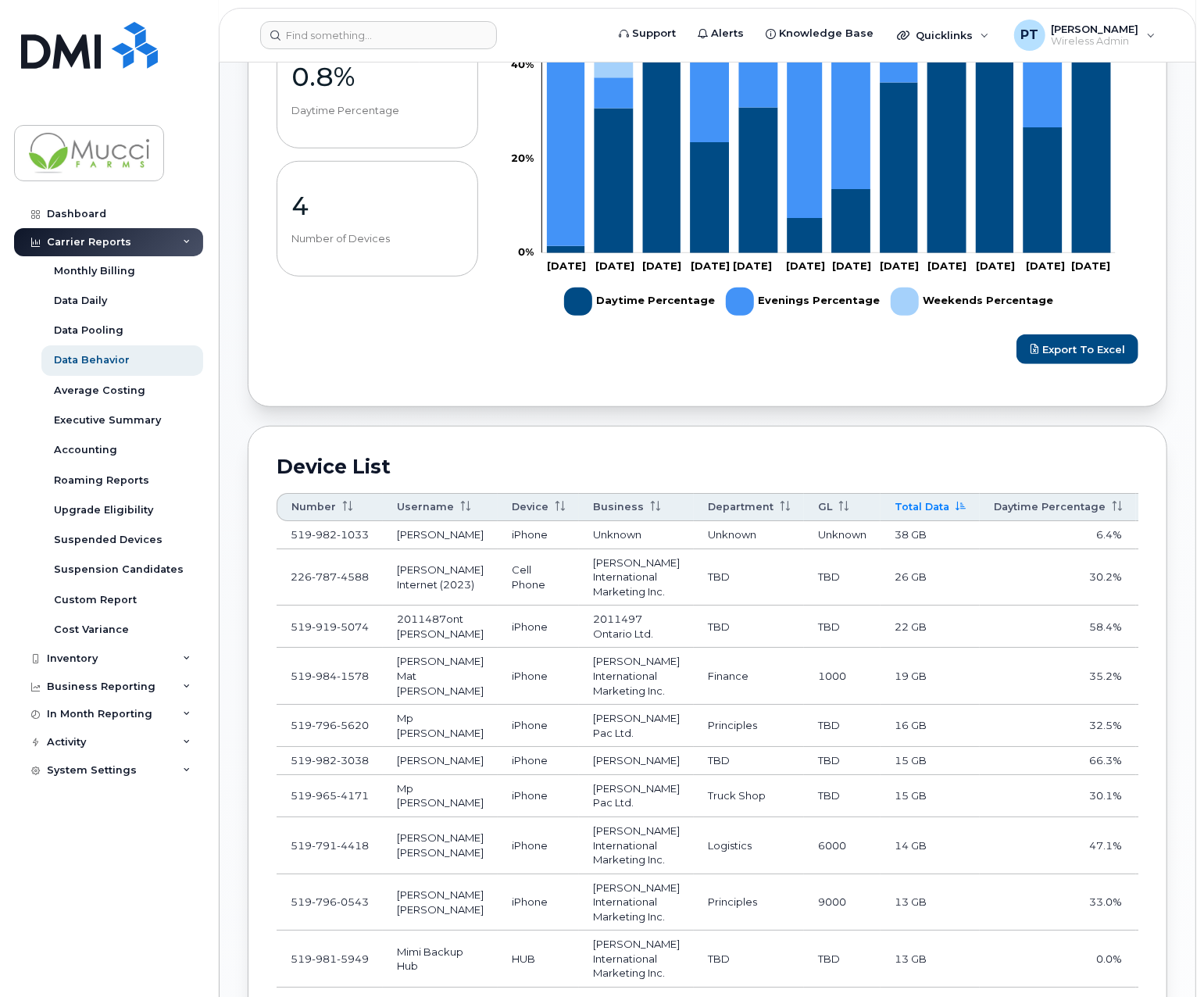
scroll to position [626, 0]
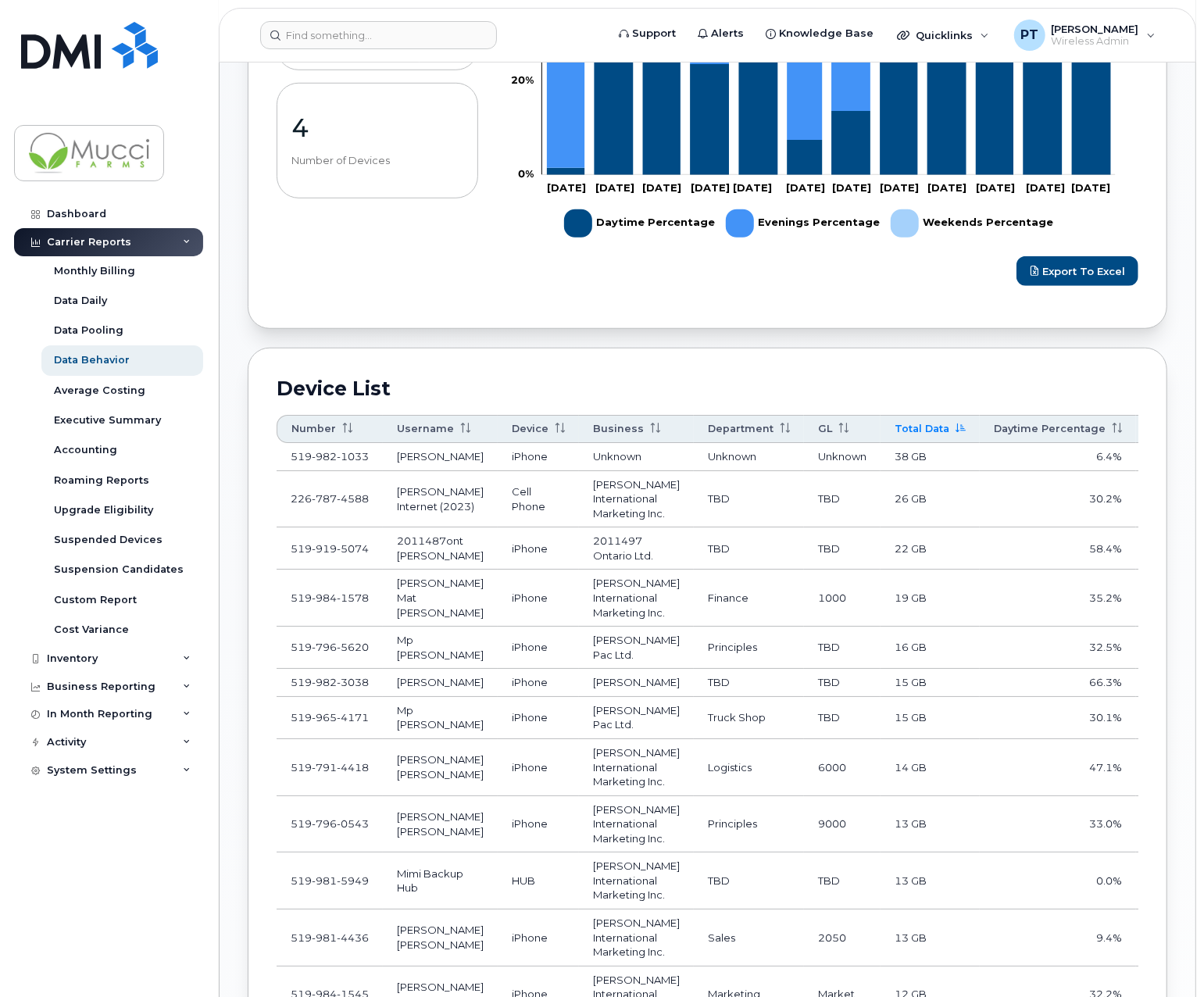
click at [893, 428] on th "Total Data" at bounding box center [930, 429] width 99 height 28
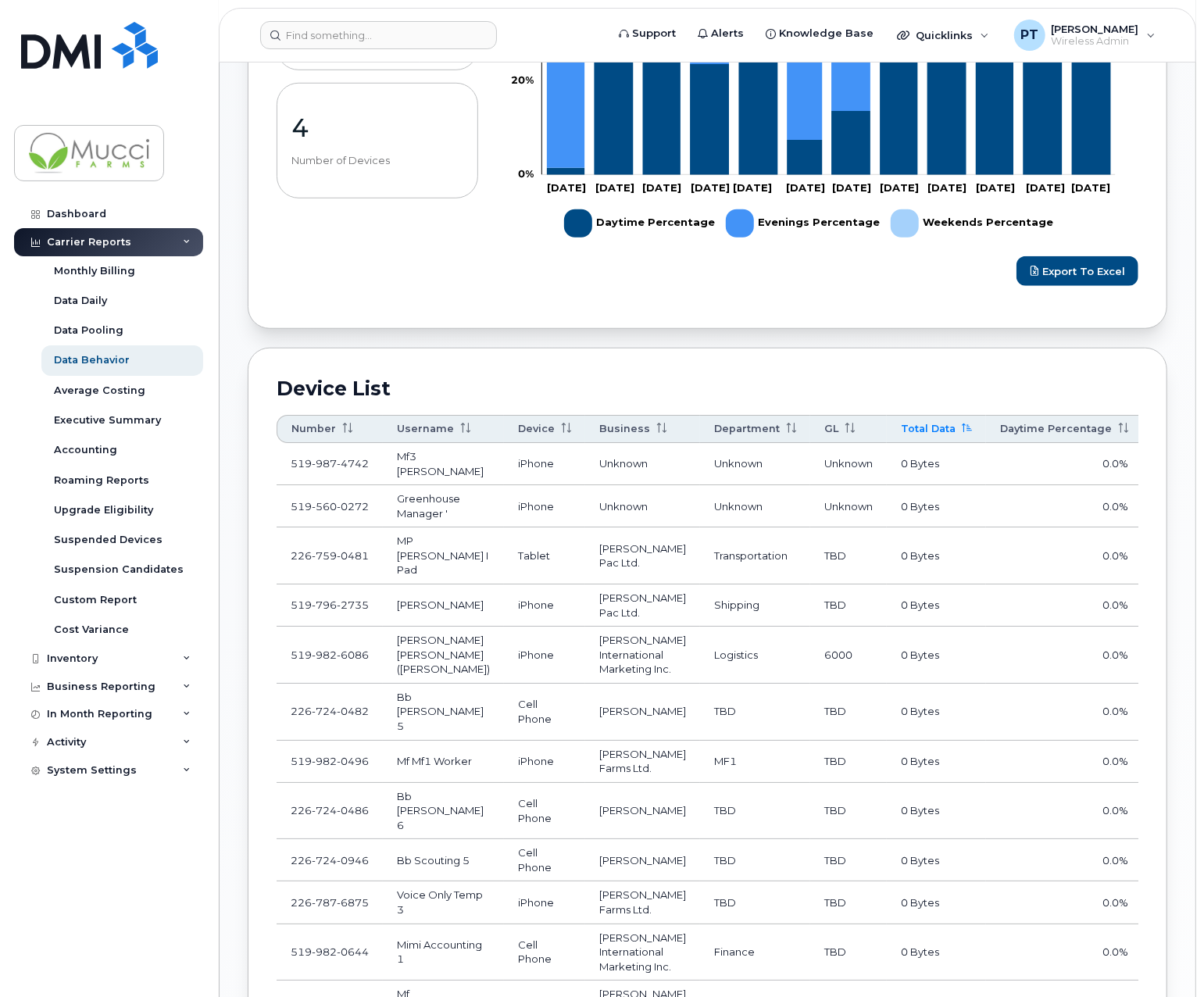
click at [893, 428] on th "Total Data" at bounding box center [937, 429] width 99 height 28
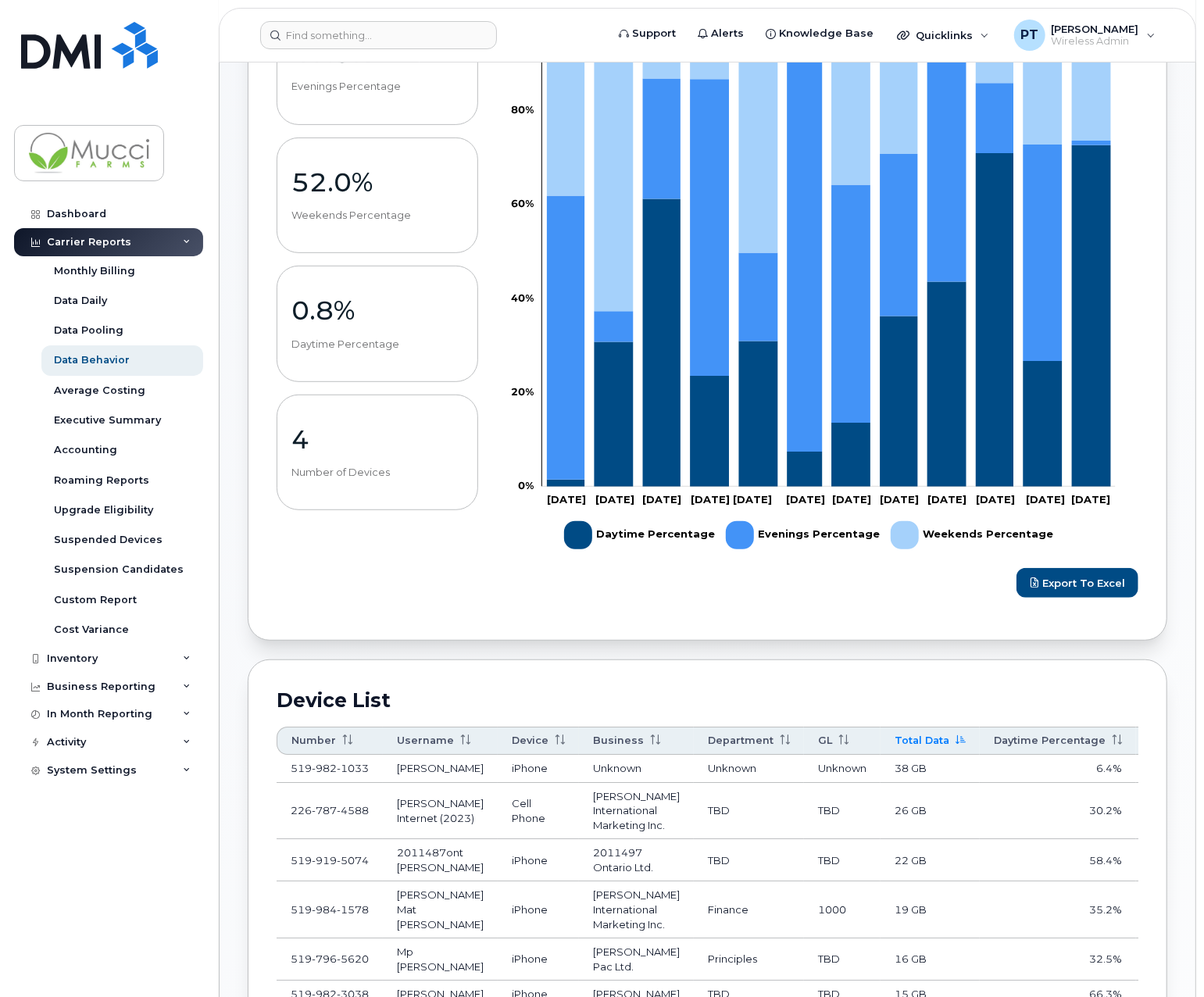
scroll to position [313, 0]
click at [1064, 581] on span "Export to Excel" at bounding box center [1084, 584] width 83 height 13
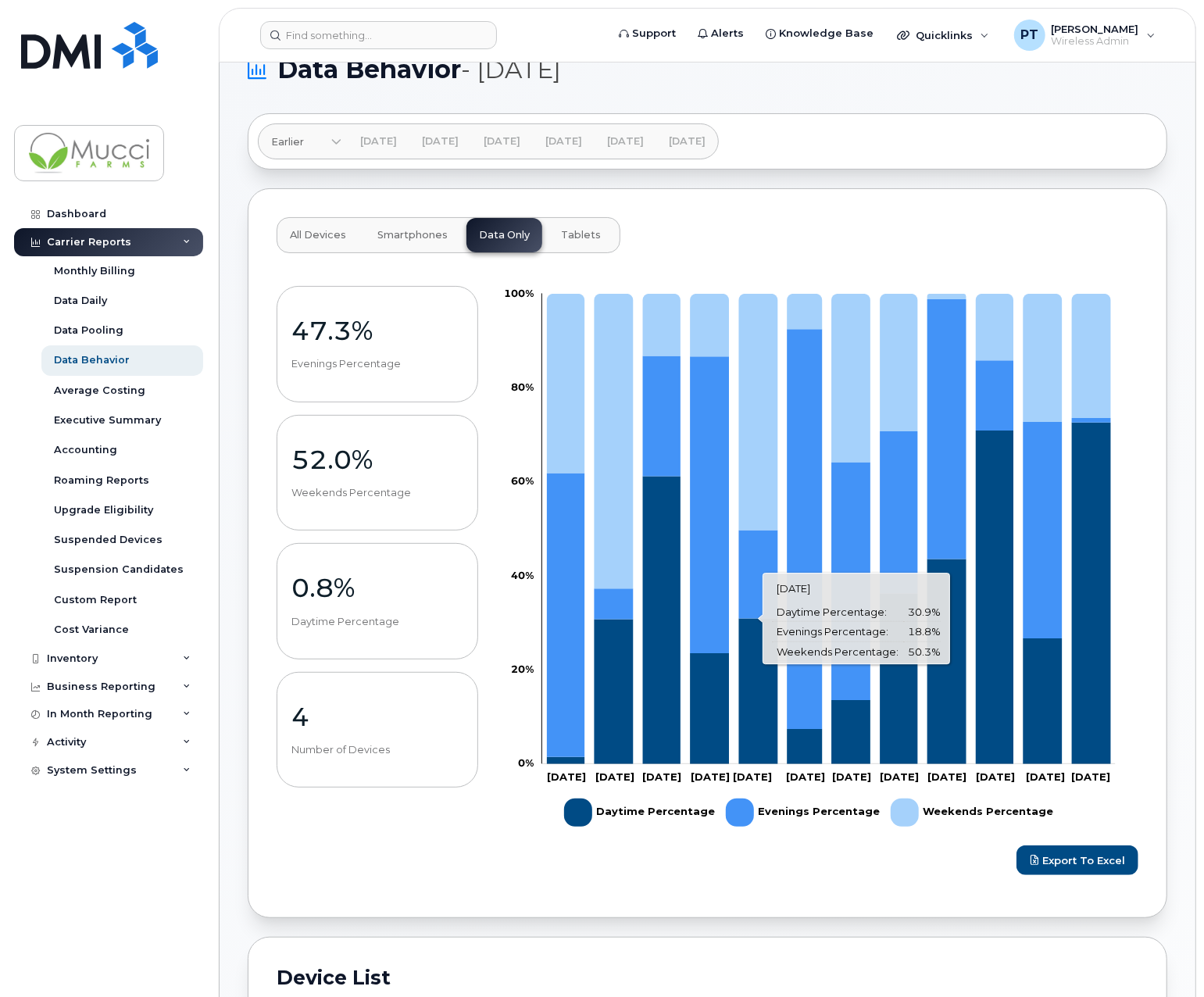
scroll to position [0, 0]
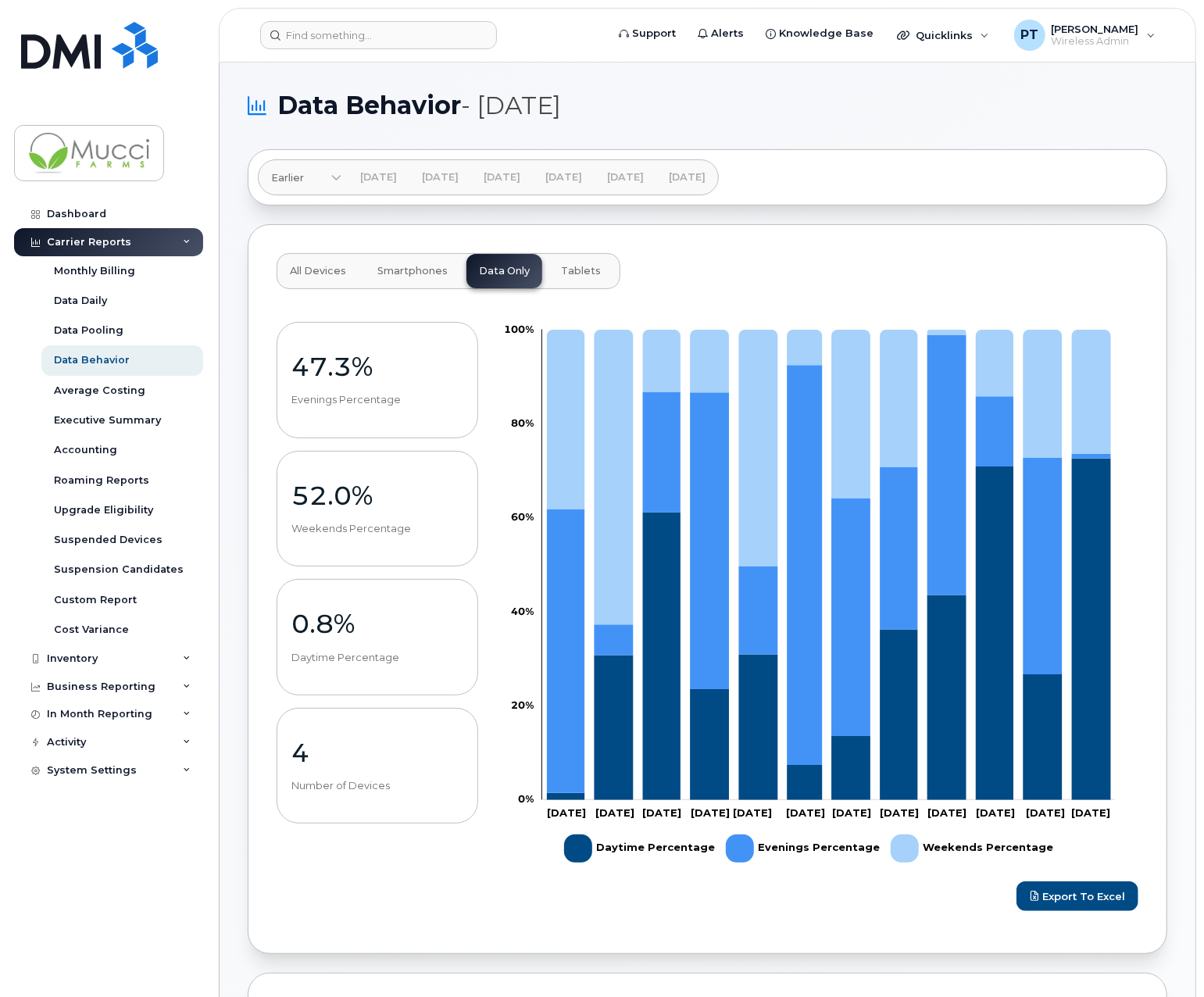
click at [738, 242] on div "All Devices Smartphones Data Only Tablets 47.3% Evenings Percentage 52.0% Weeke…" at bounding box center [708, 589] width 920 height 730
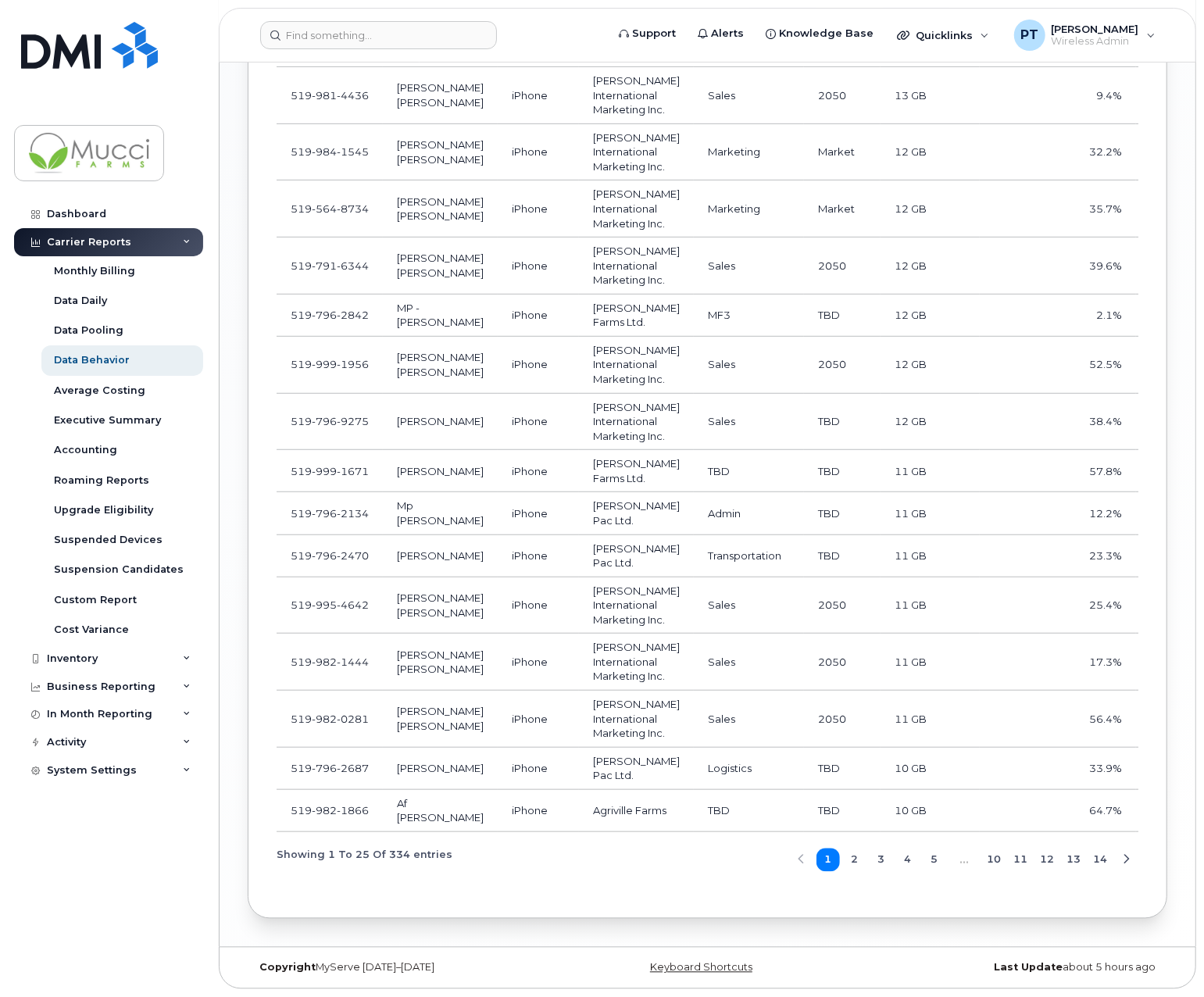
scroll to position [1694, 0]
click at [102, 416] on div "Executive Summary" at bounding box center [107, 420] width 107 height 14
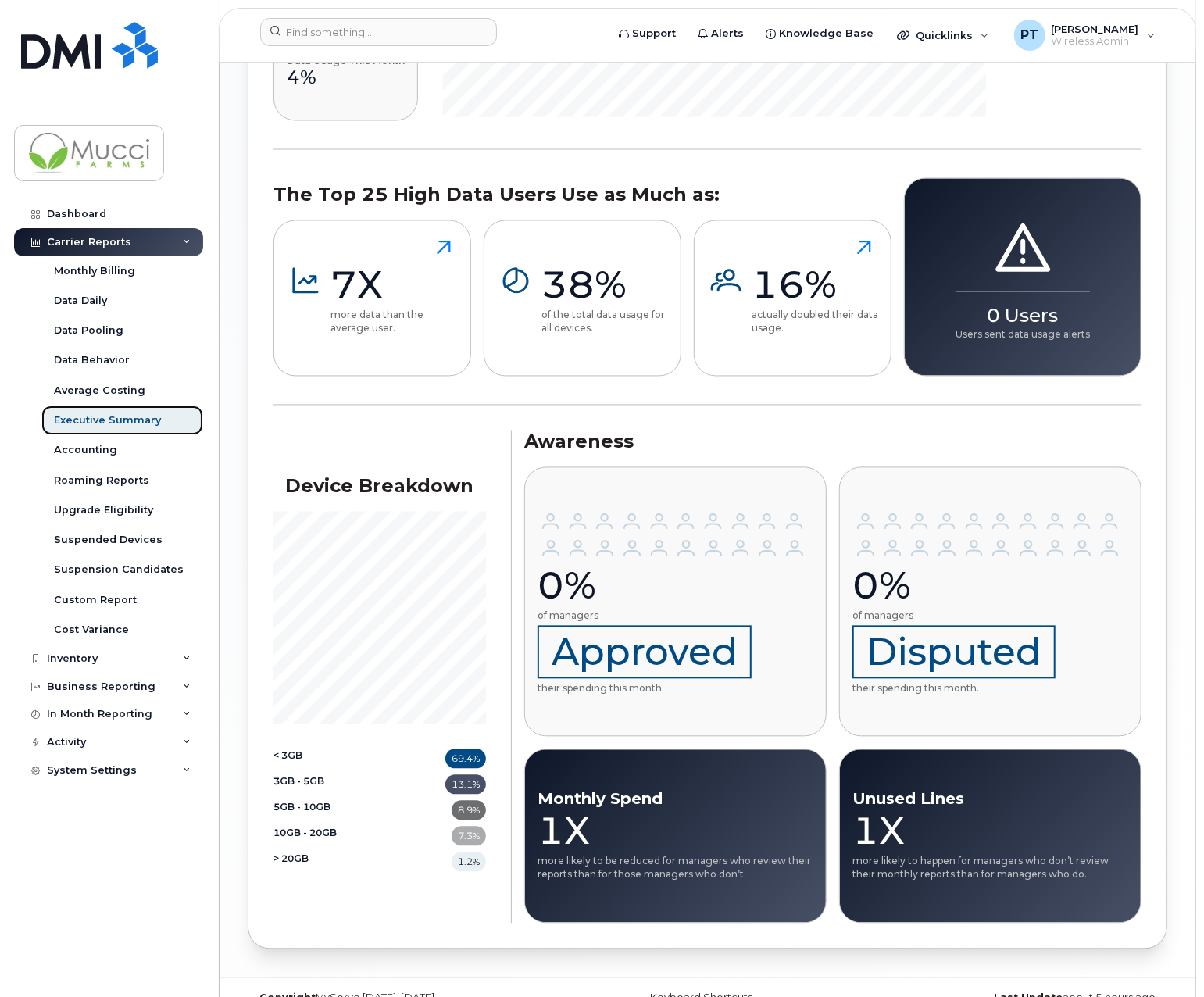
scroll to position [1711, 0]
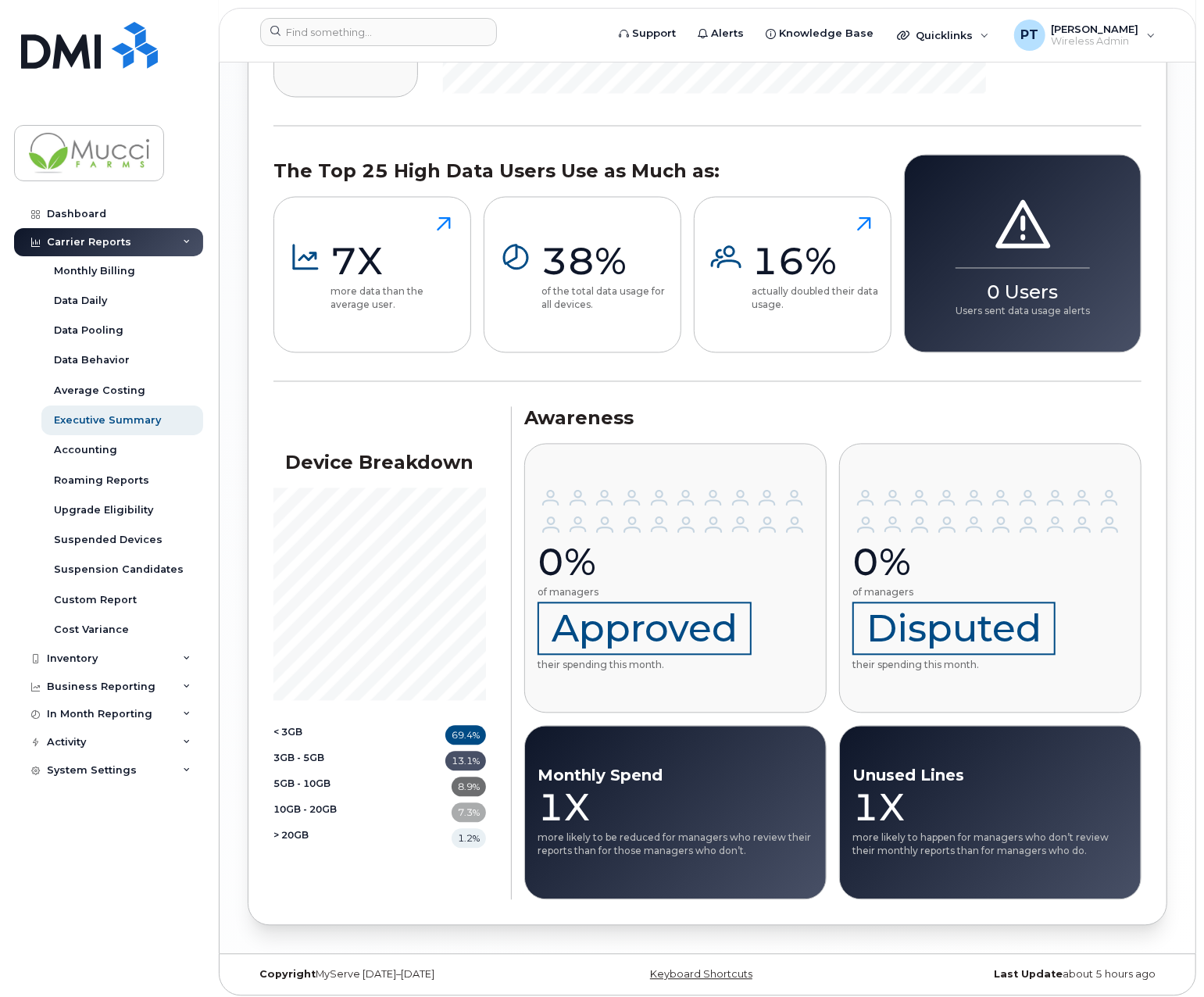
click at [471, 727] on div "7.3%" at bounding box center [469, 813] width 35 height 19
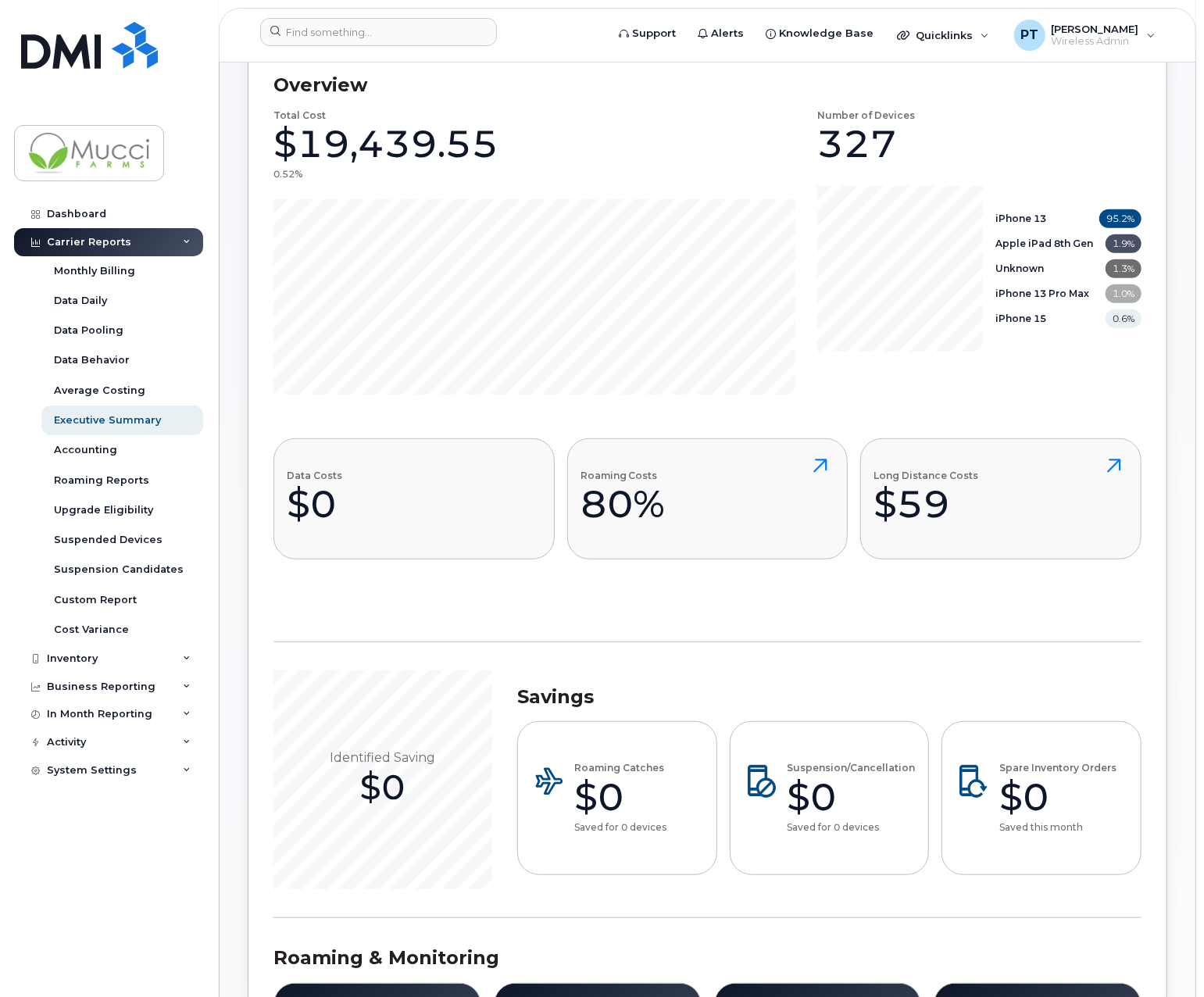
scroll to position [148, 0]
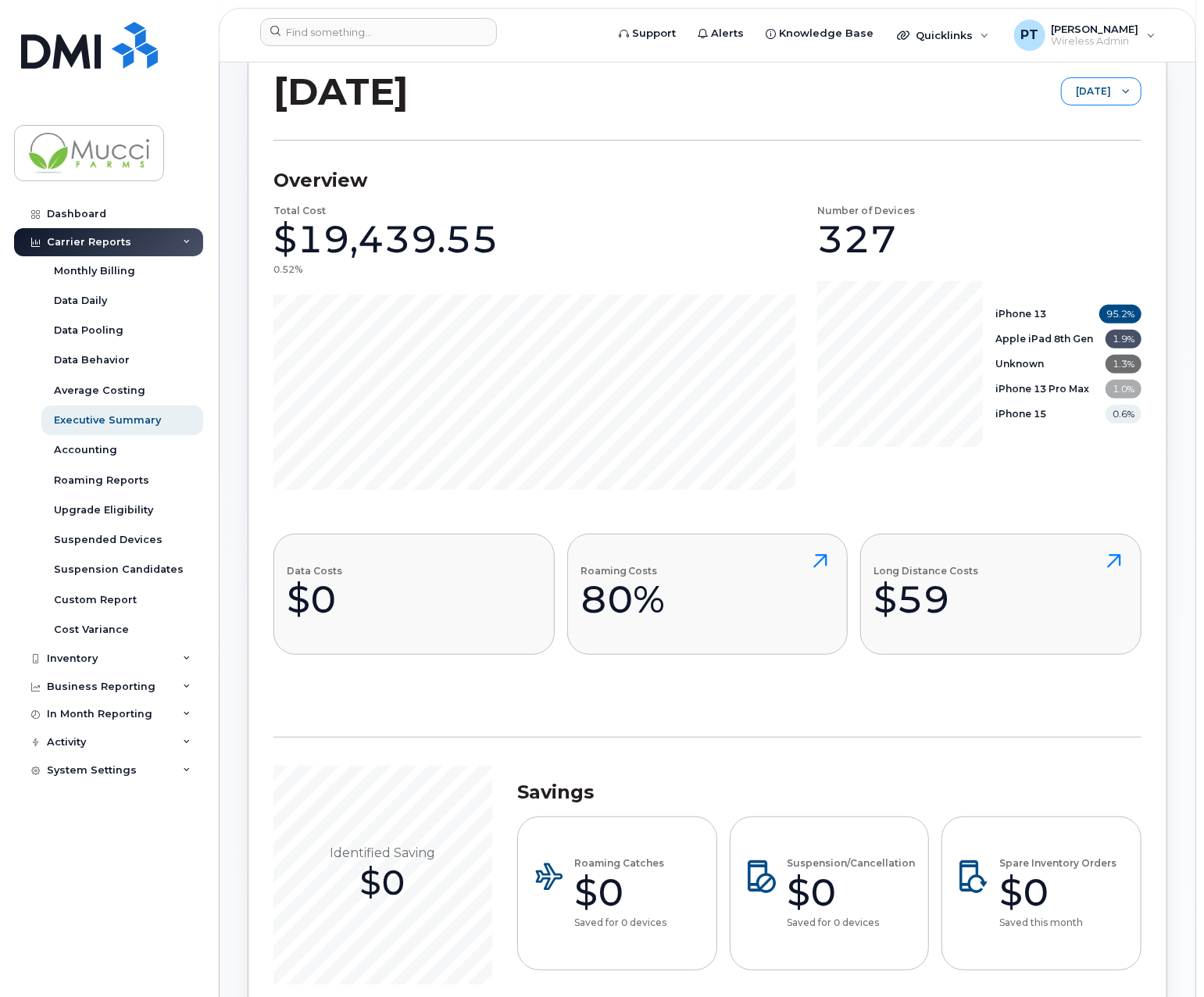
click at [1064, 94] on icon at bounding box center [1126, 91] width 8 height 8
click at [1064, 155] on span "July 2025" at bounding box center [1067, 152] width 34 height 15
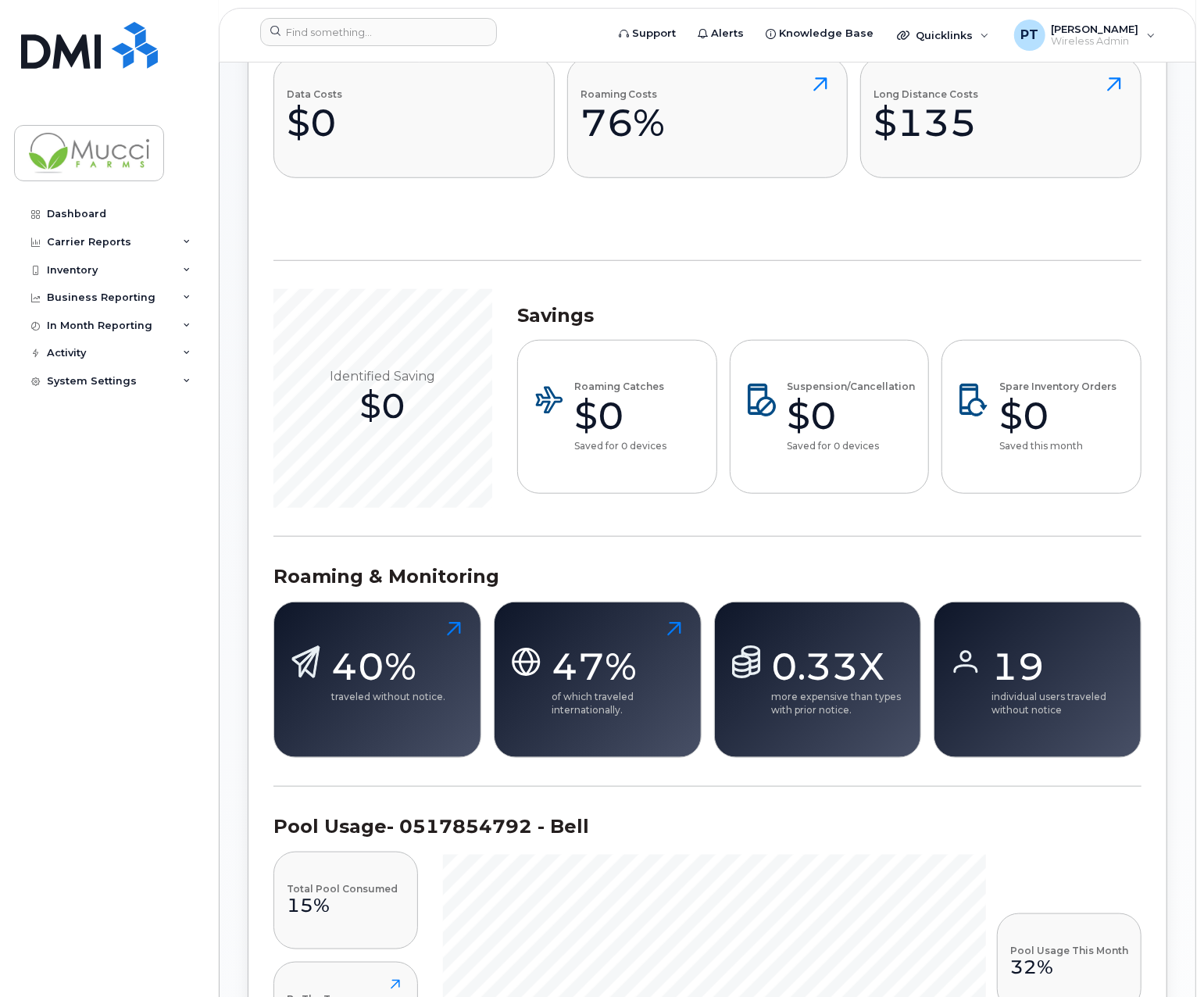
scroll to position [703, 0]
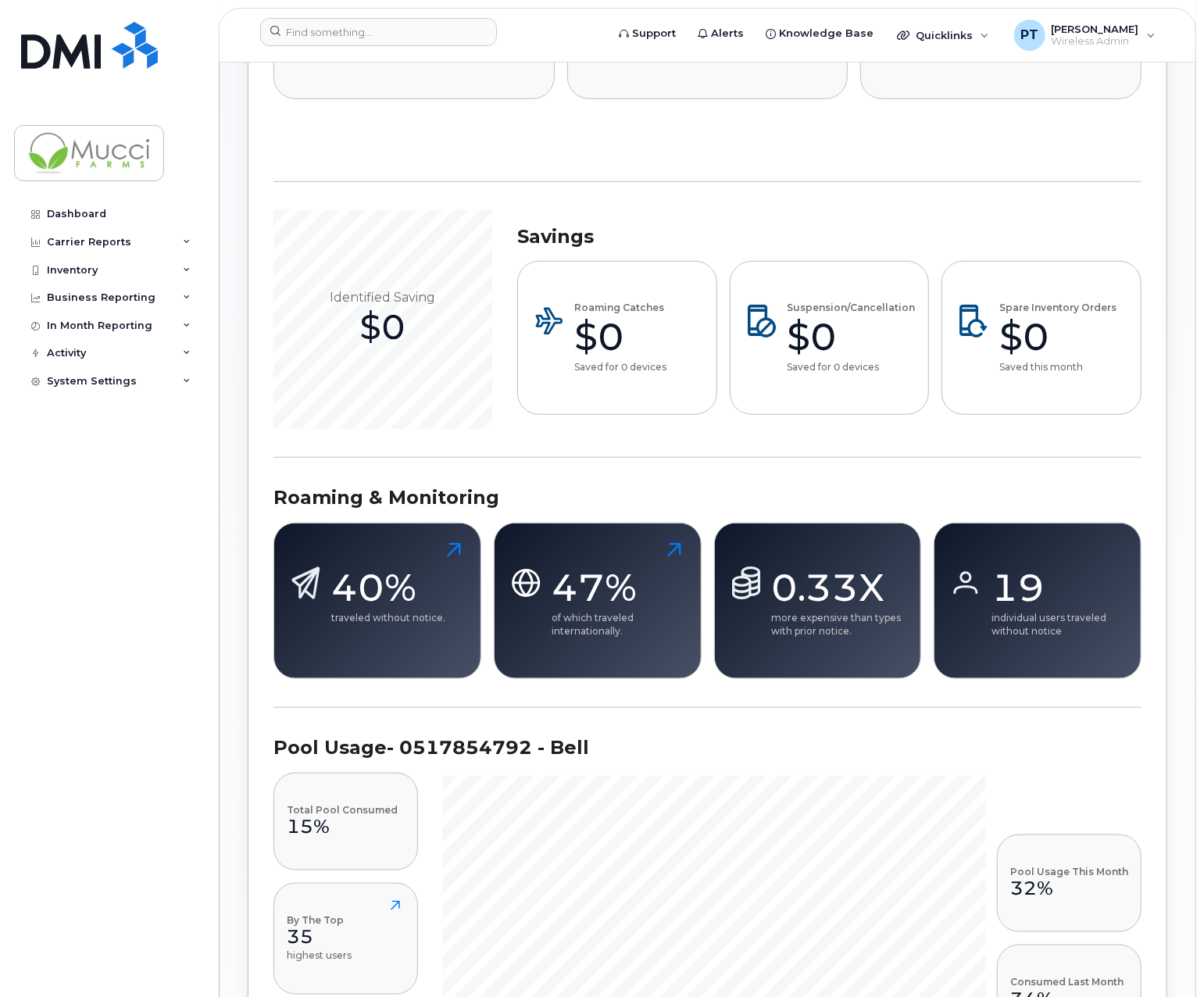
click at [1010, 582] on div "19" at bounding box center [1060, 587] width 137 height 47
drag, startPoint x: 1010, startPoint y: 582, endPoint x: 1002, endPoint y: 618, distance: 36.9
click at [1002, 618] on p "individual users traveled without notice" at bounding box center [1060, 624] width 137 height 26
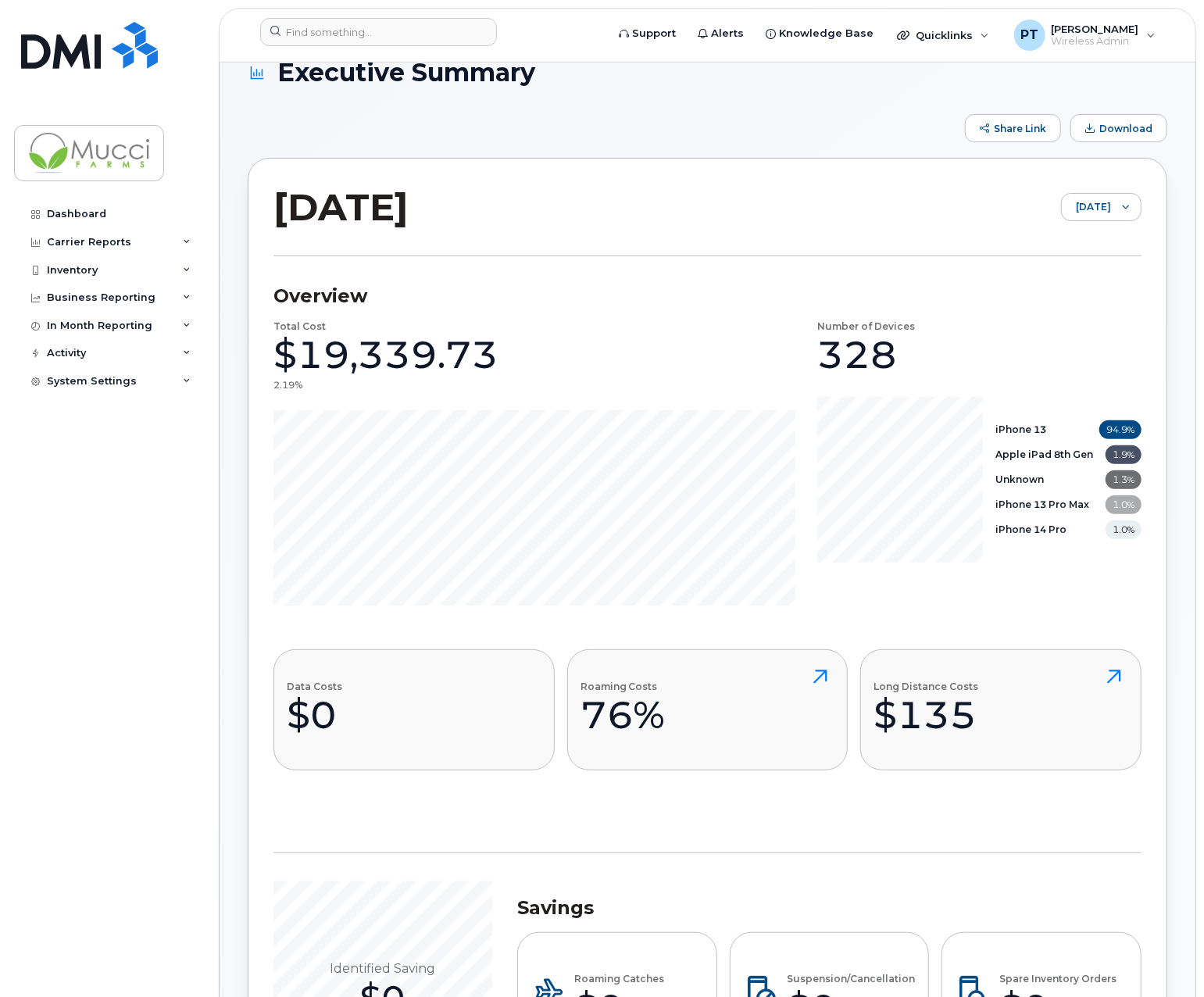
scroll to position [0, 0]
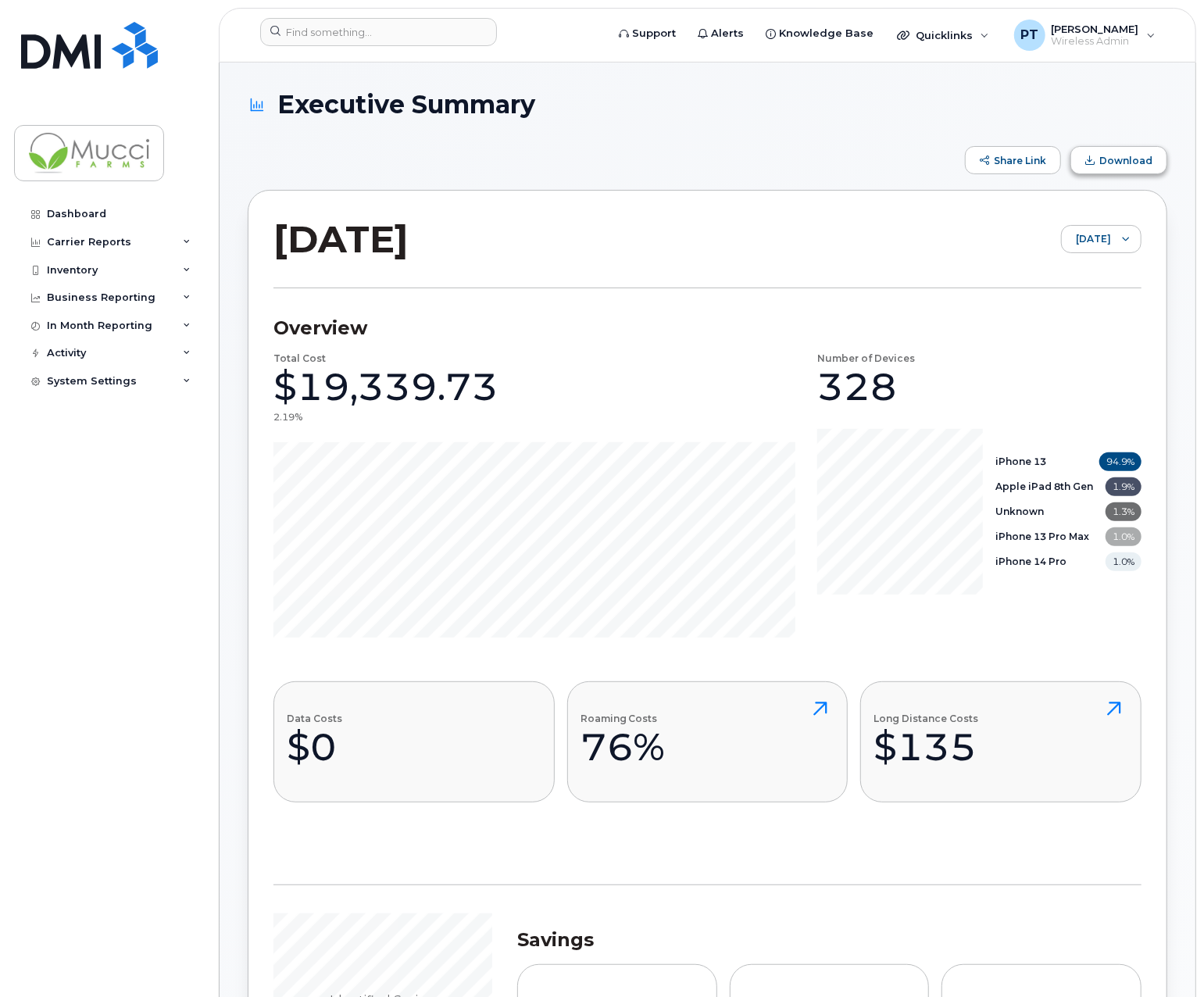
click at [1064, 157] on span "Download" at bounding box center [1126, 161] width 53 height 12
drag, startPoint x: 51, startPoint y: 212, endPoint x: 106, endPoint y: 292, distance: 97.1
click at [52, 212] on div "Dashboard" at bounding box center [76, 214] width 59 height 13
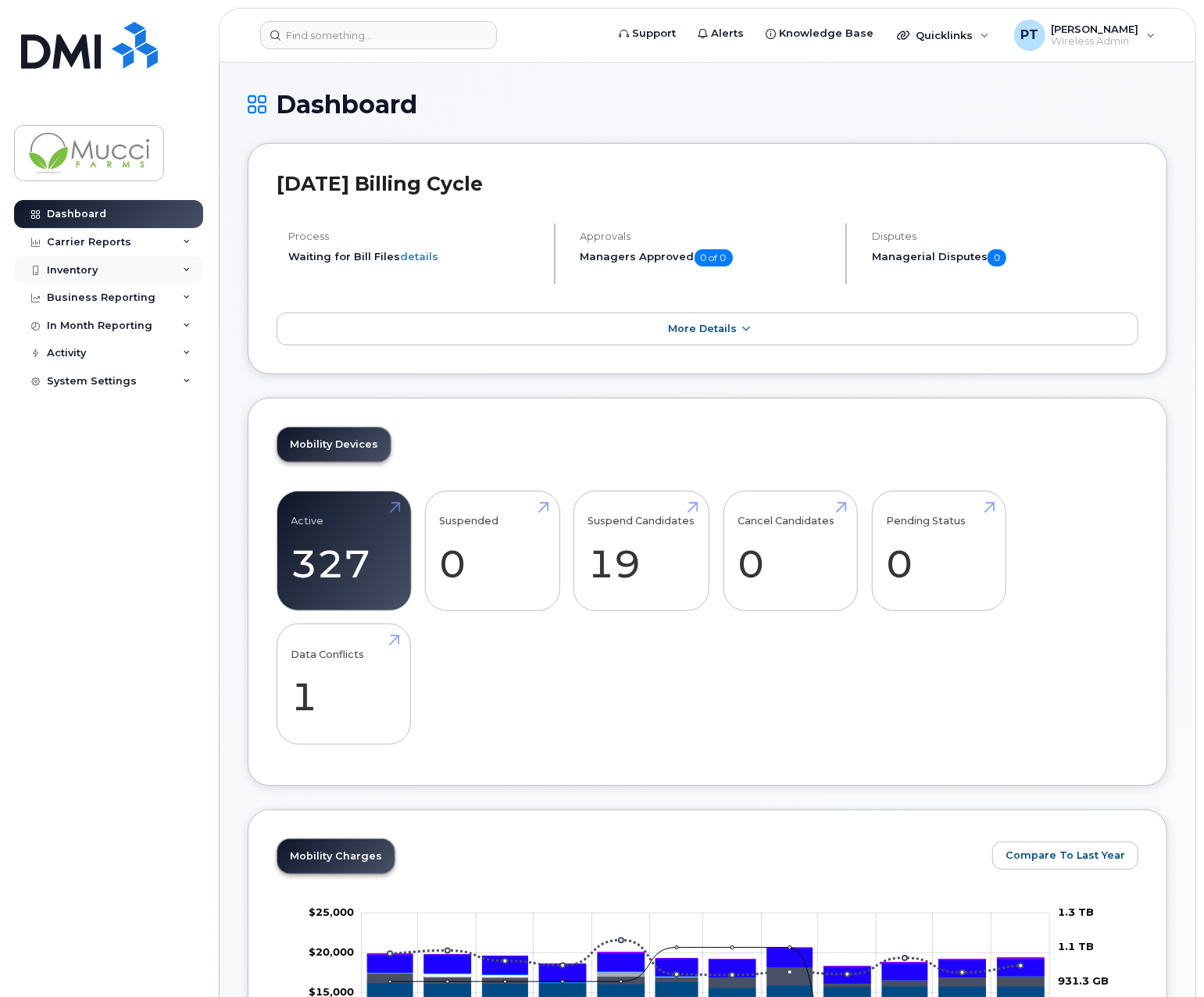
click at [139, 265] on div "Inventory" at bounding box center [108, 270] width 189 height 28
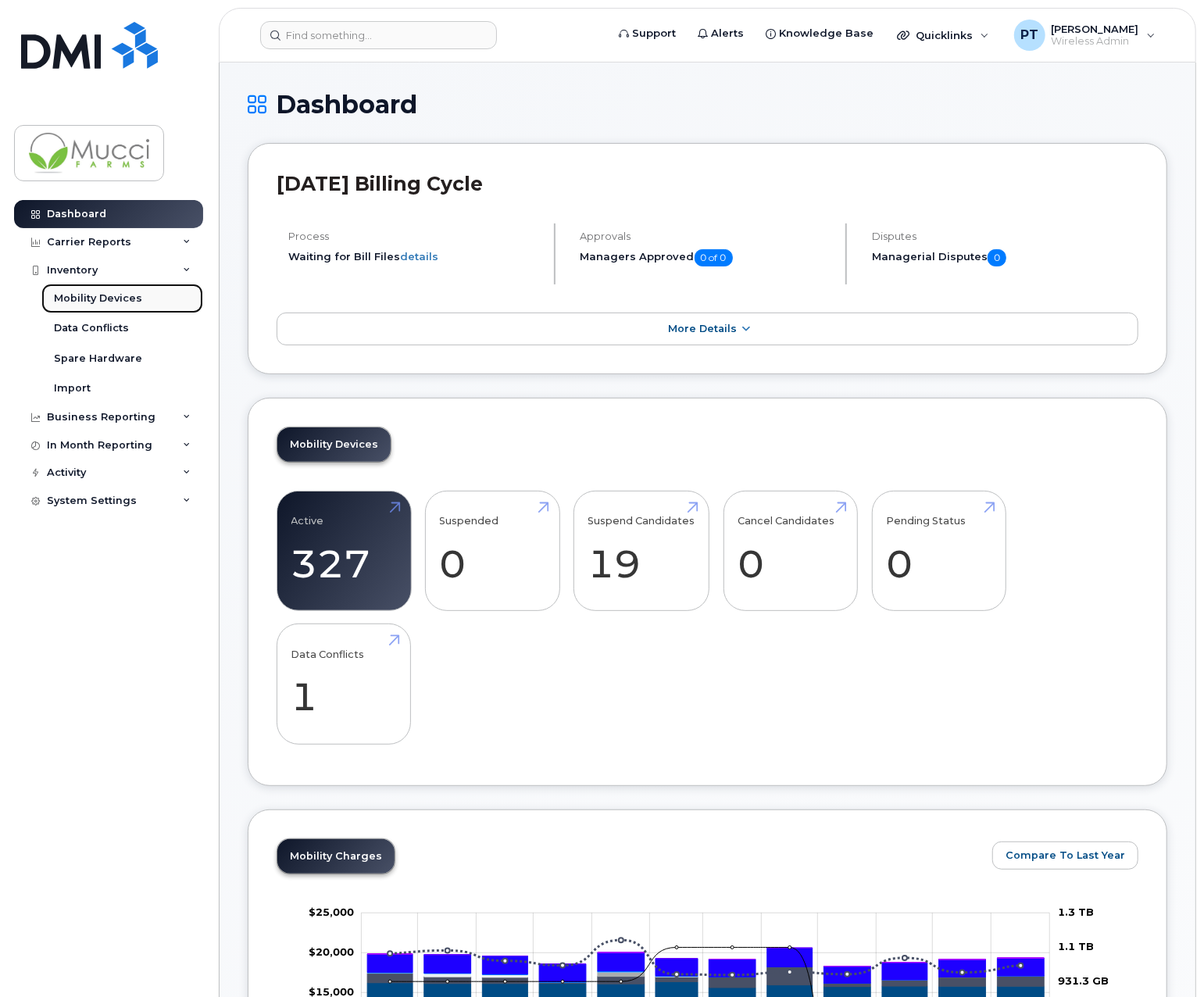
click at [129, 297] on div "Mobility Devices" at bounding box center [98, 298] width 88 height 14
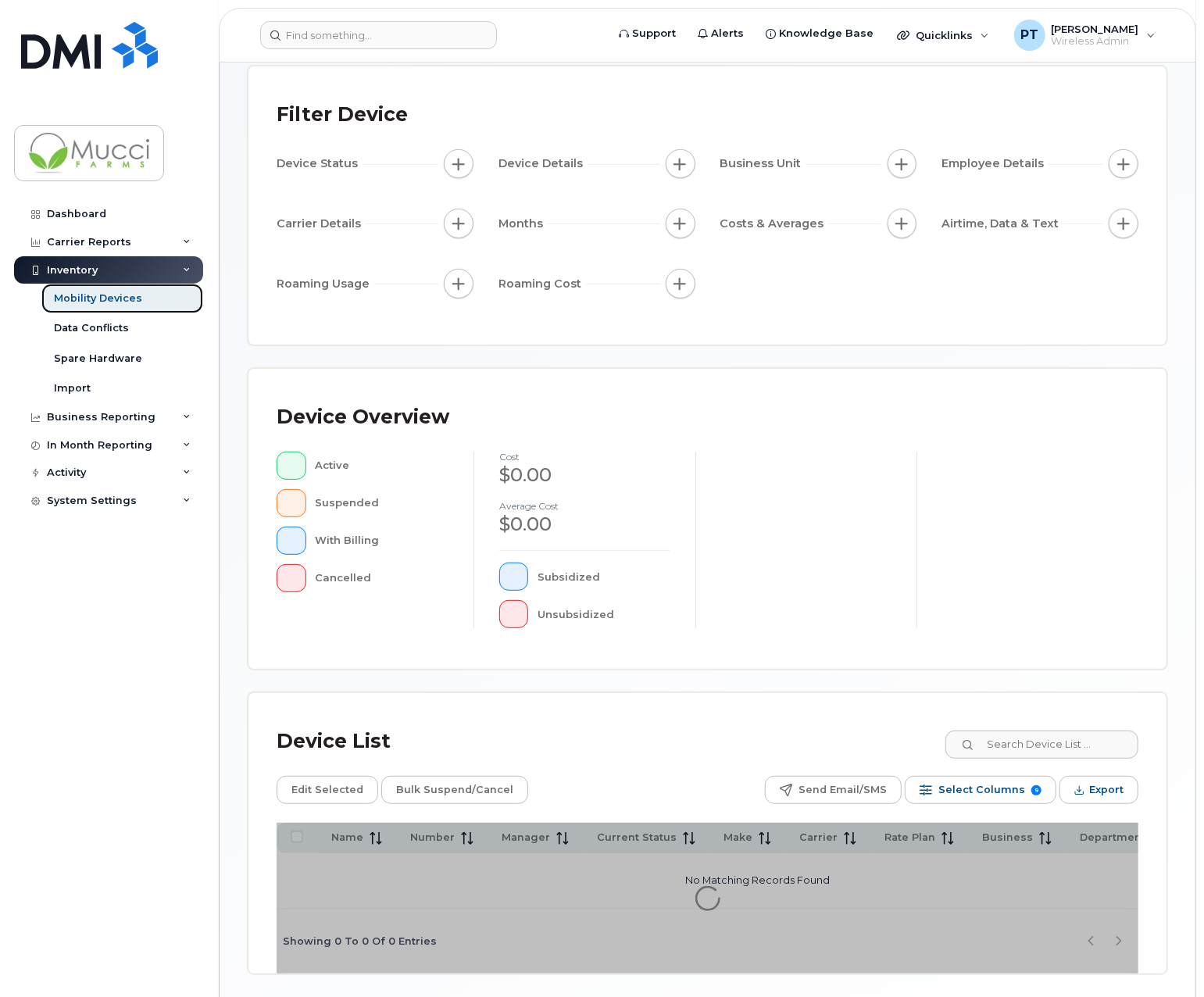
scroll to position [140, 0]
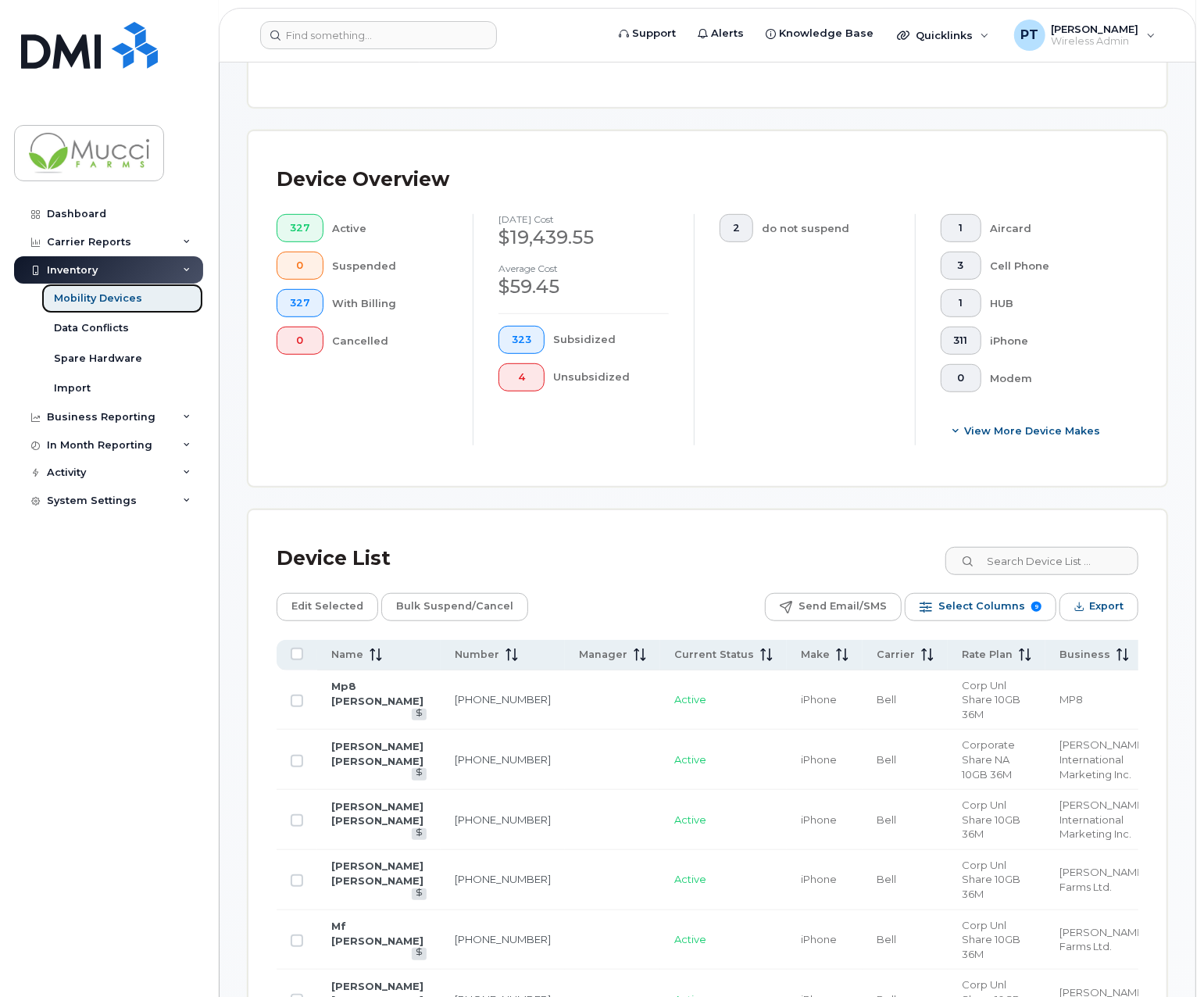
scroll to position [374, 0]
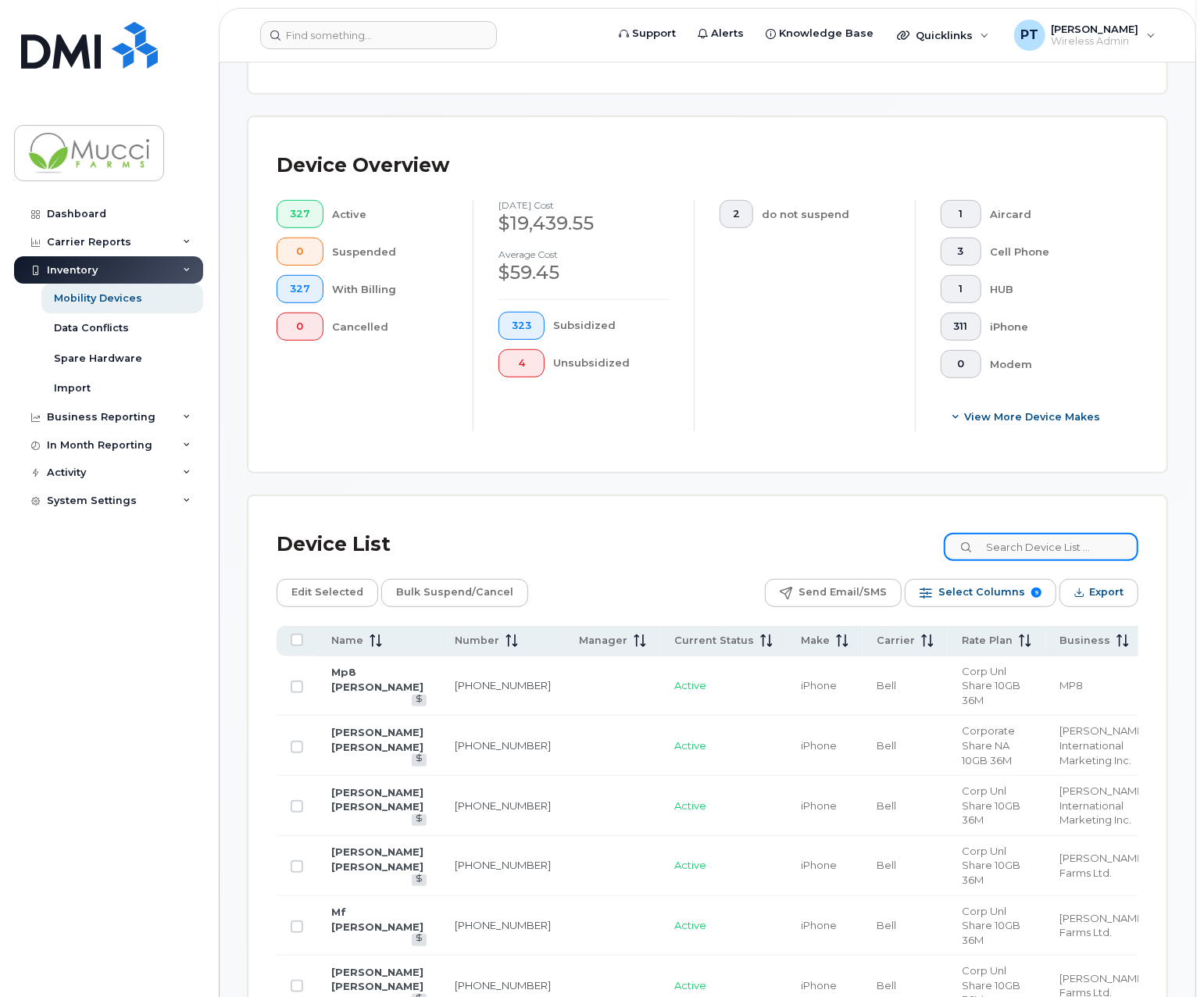
click at [1010, 545] on input at bounding box center [1041, 546] width 194 height 28
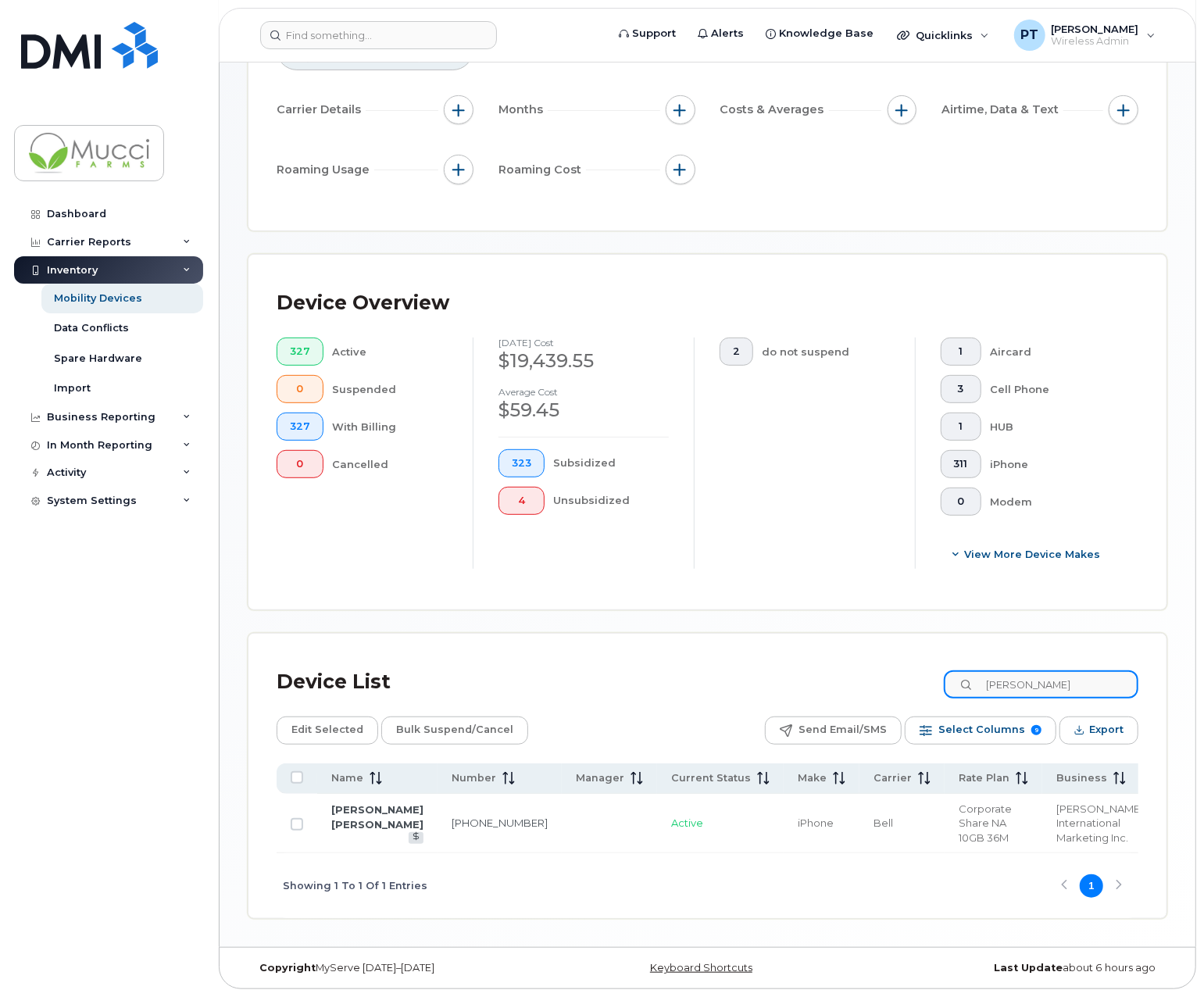
scroll to position [252, 0]
type input "[PERSON_NAME]"
click at [358, 814] on link "[PERSON_NAME] [PERSON_NAME]" at bounding box center [377, 817] width 92 height 27
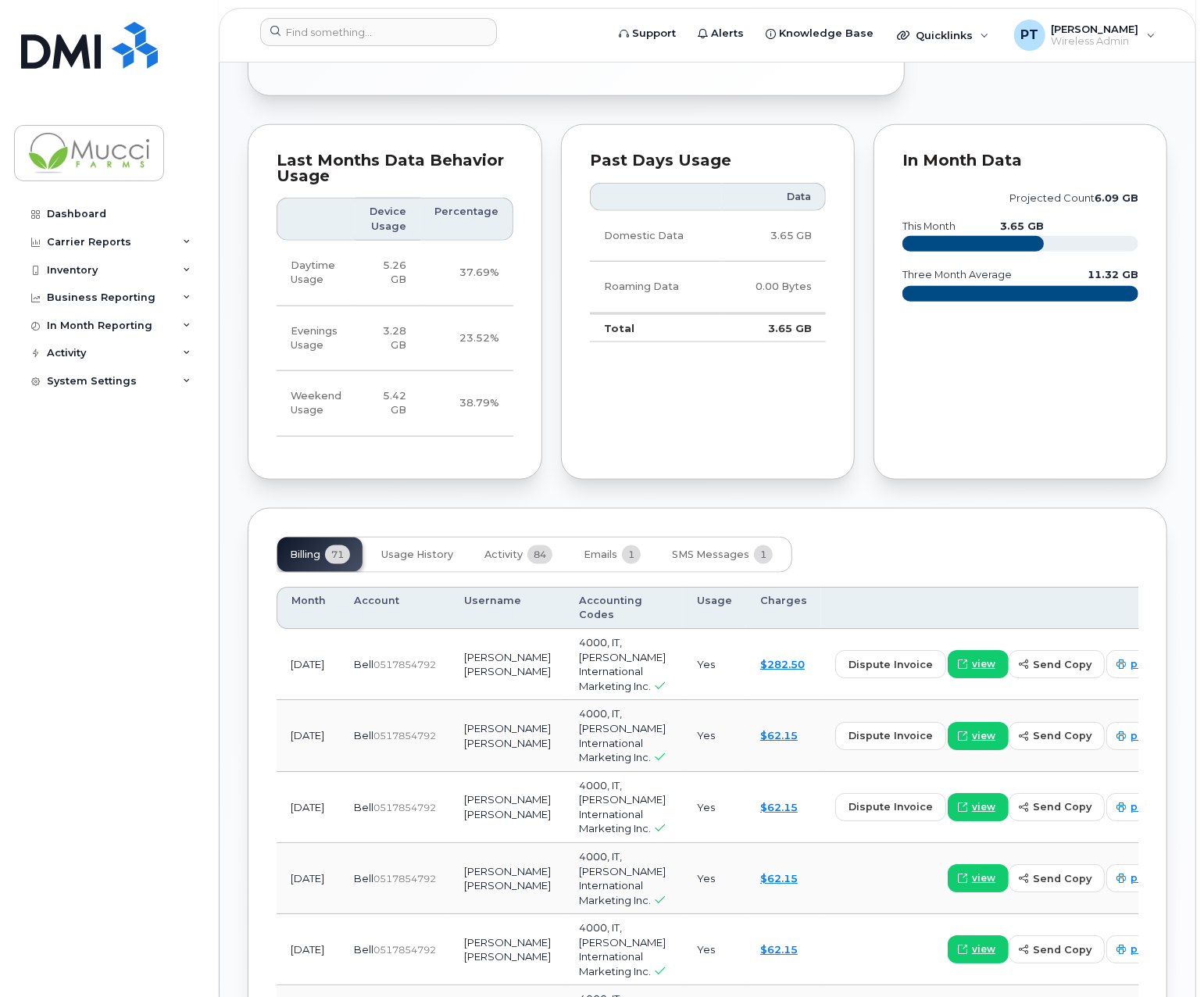
scroll to position [860, 0]
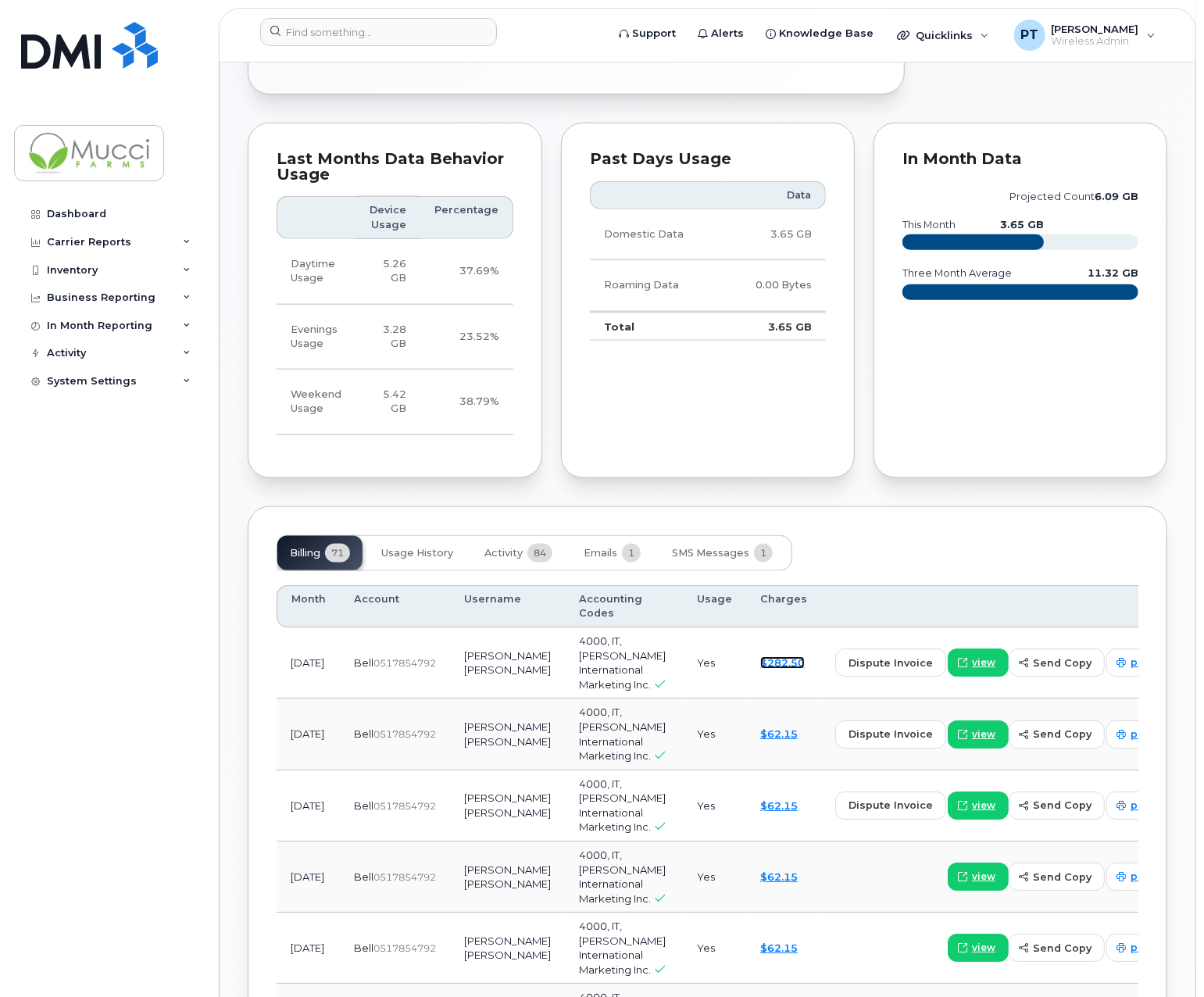
click at [761, 657] on link "$282.50" at bounding box center [783, 663] width 45 height 13
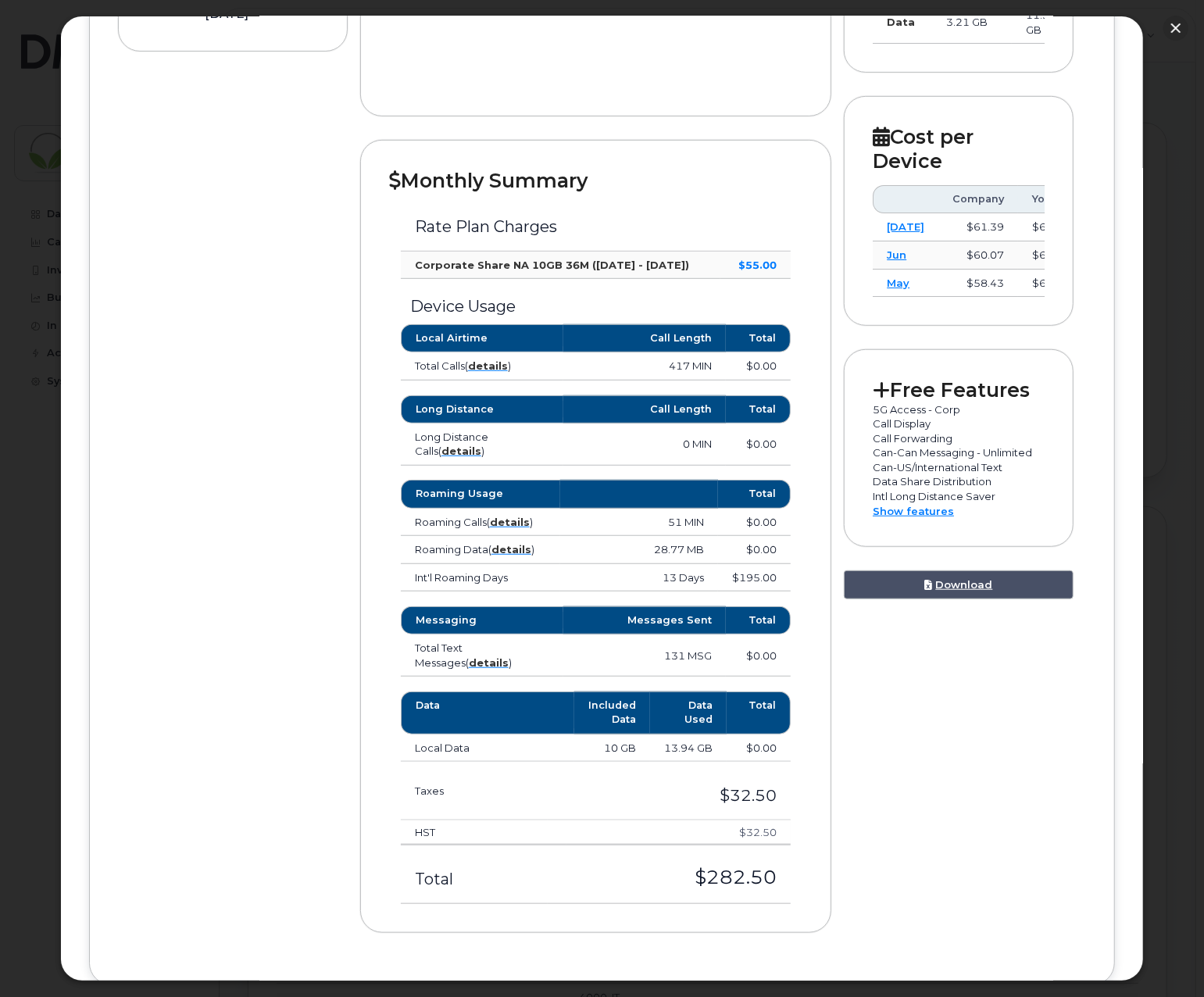
scroll to position [469, 0]
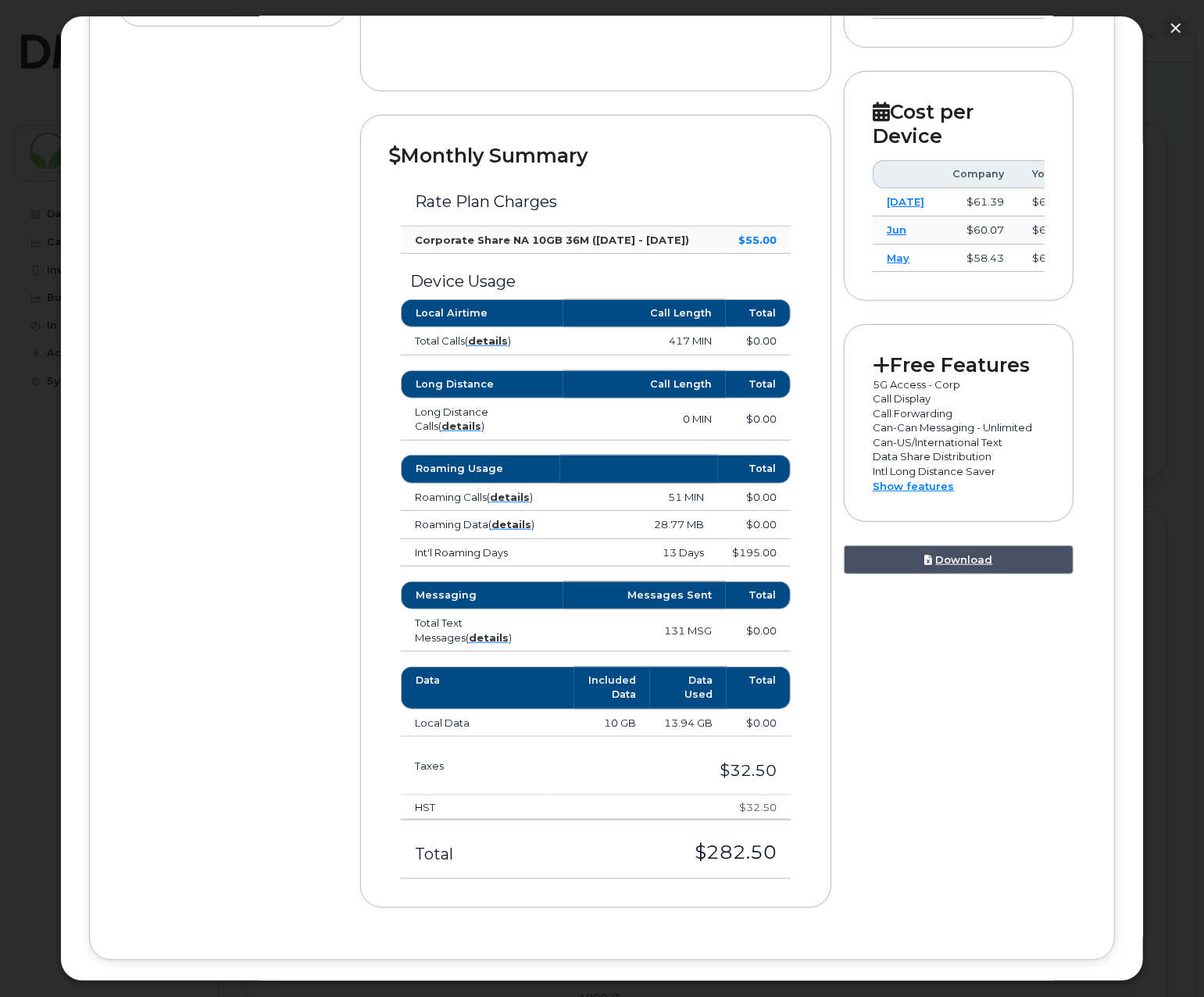
click at [970, 768] on div "Device Details Mimi Jamie Policella 519 982 0507 Bell, iPhone 16 Windsor $282.5…" at bounding box center [602, 353] width 969 height 1158
click at [1012, 774] on div "Device Details Mimi Jamie Policella 519 982 0507 Bell, iPhone 16 Windsor $282.5…" at bounding box center [602, 353] width 969 height 1158
click at [945, 767] on div "Device Details Mimi Jamie Policella 519 982 0507 Bell, iPhone 16 Windsor $282.5…" at bounding box center [602, 353] width 969 height 1158
